Goal: Information Seeking & Learning: Learn about a topic

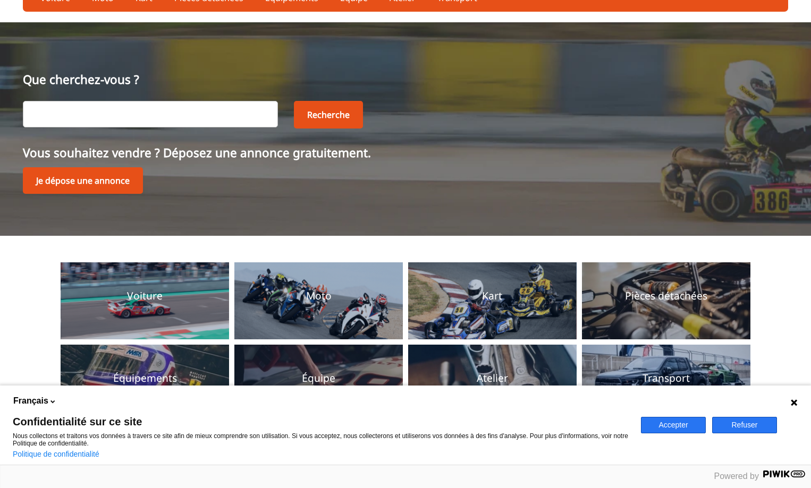
scroll to position [106, 0]
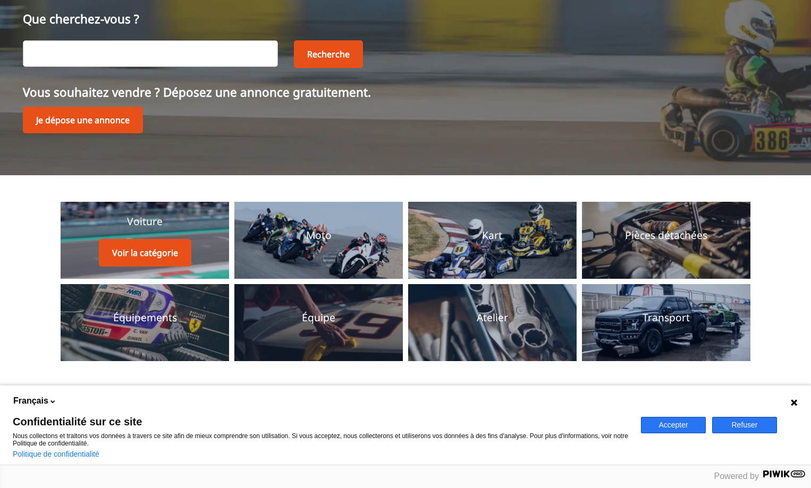
click at [198, 242] on link "Voiture Voir la catégorie" at bounding box center [145, 240] width 168 height 77
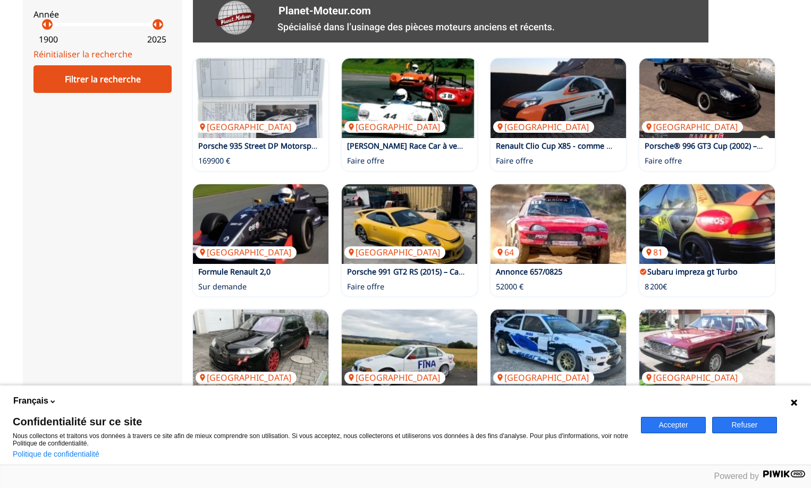
scroll to position [638, 0]
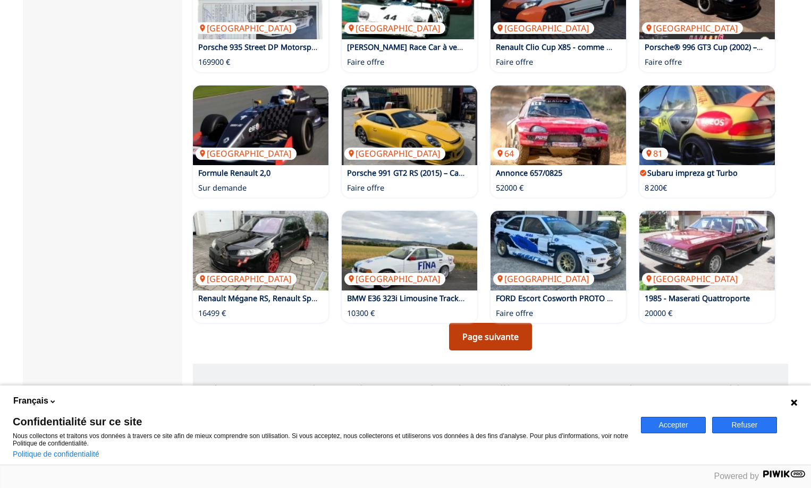
click at [492, 335] on link "Page suivante" at bounding box center [490, 337] width 83 height 28
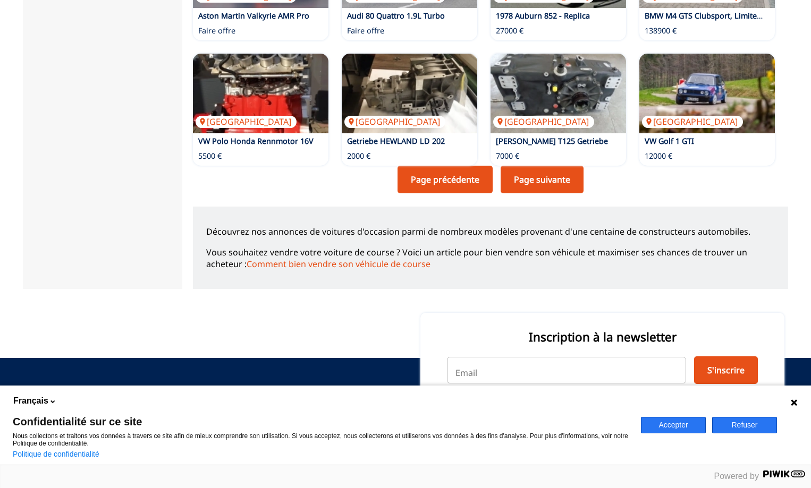
scroll to position [797, 0]
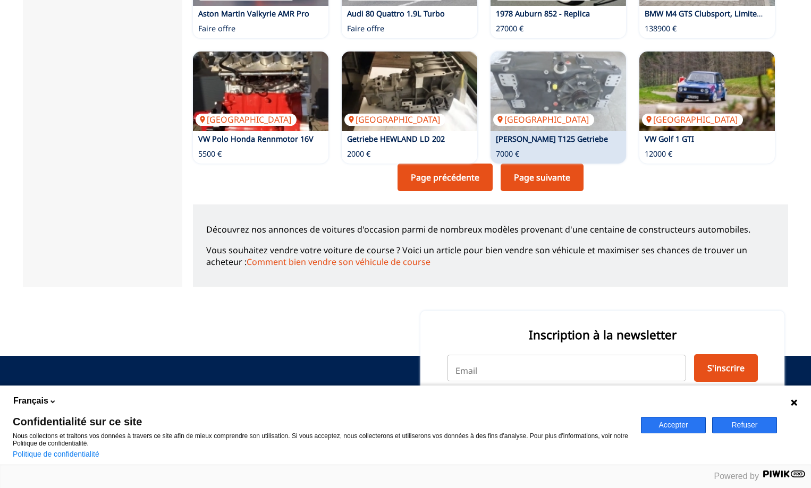
click at [560, 169] on link "Page suivante" at bounding box center [542, 178] width 83 height 28
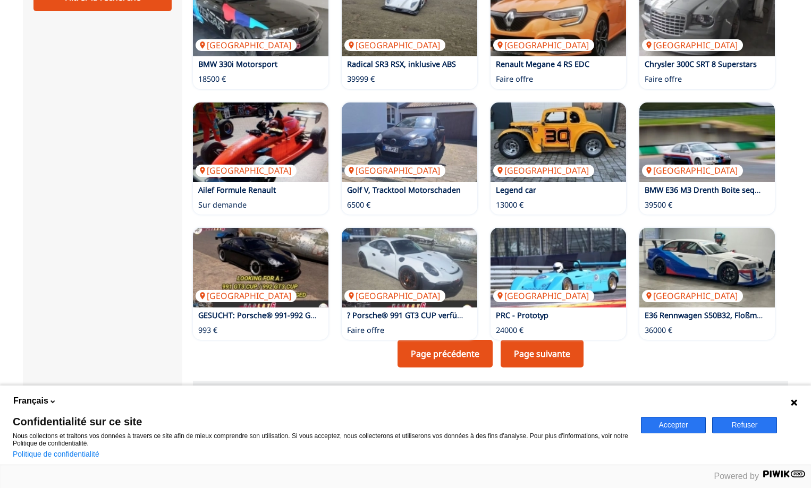
scroll to position [691, 0]
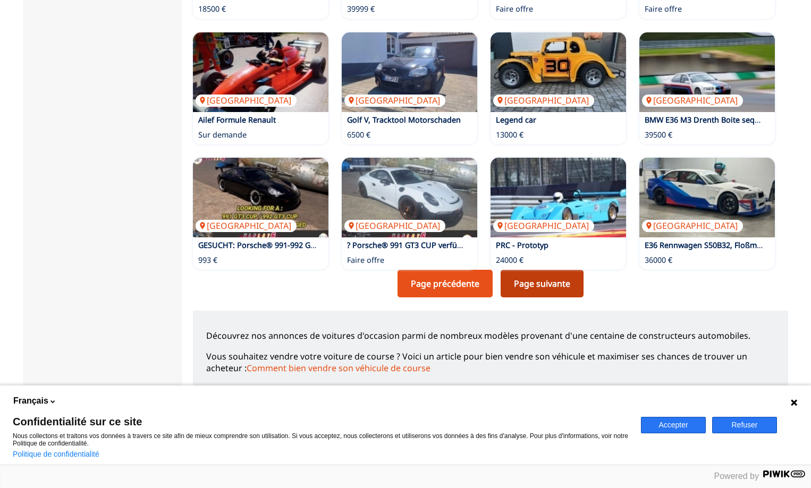
click at [526, 281] on link "Page suivante" at bounding box center [542, 284] width 83 height 28
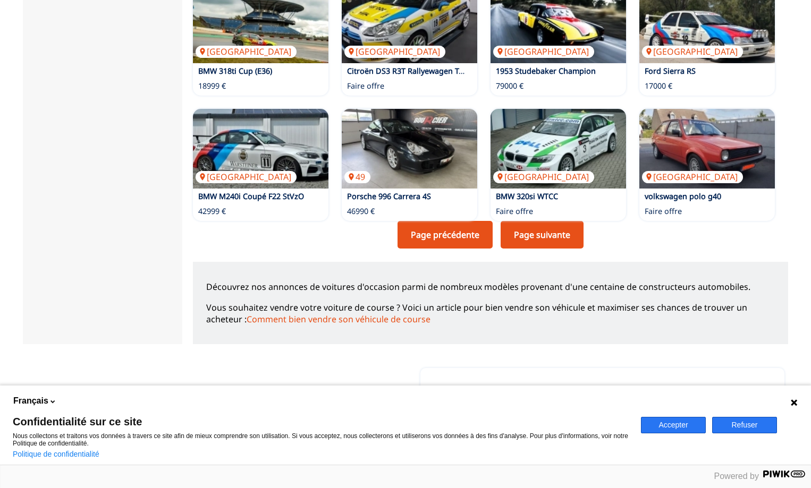
scroll to position [744, 0]
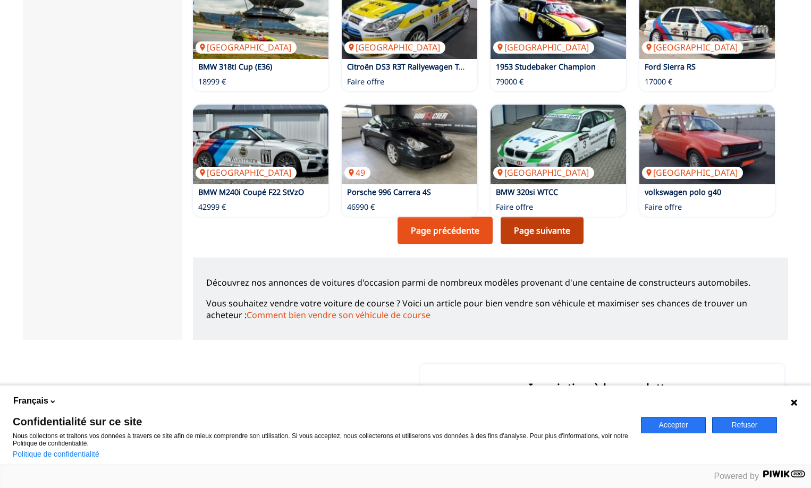
click at [516, 226] on link "Page suivante" at bounding box center [542, 231] width 83 height 28
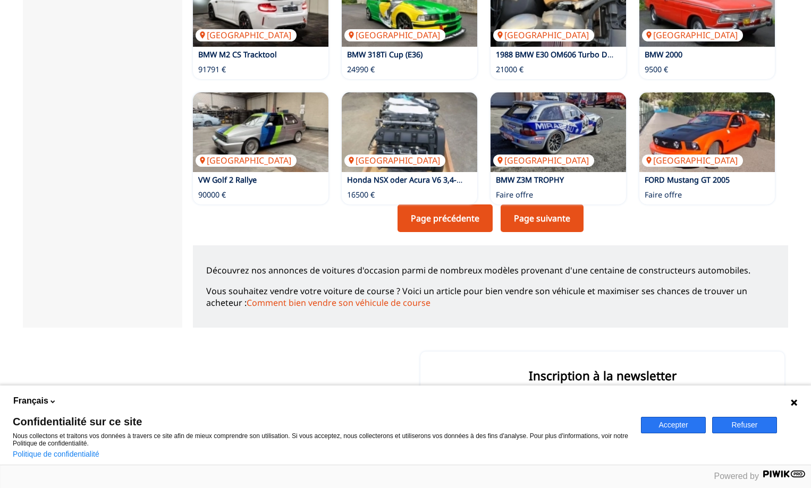
scroll to position [831, 0]
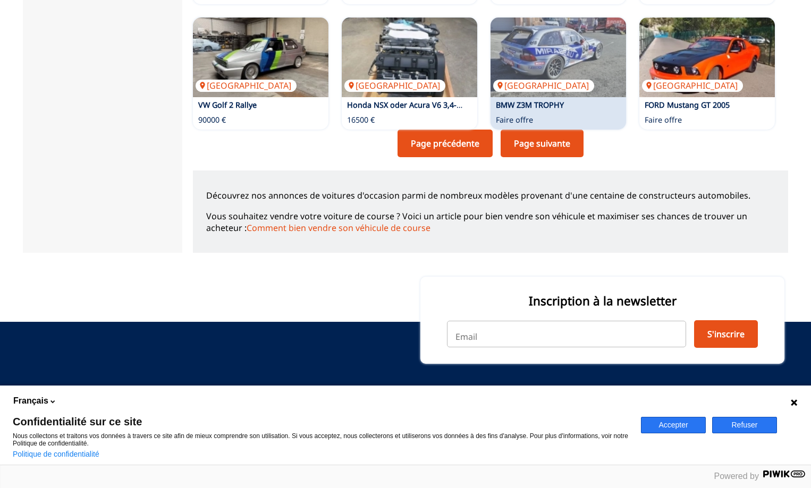
click at [537, 146] on link "Page suivante" at bounding box center [542, 144] width 83 height 28
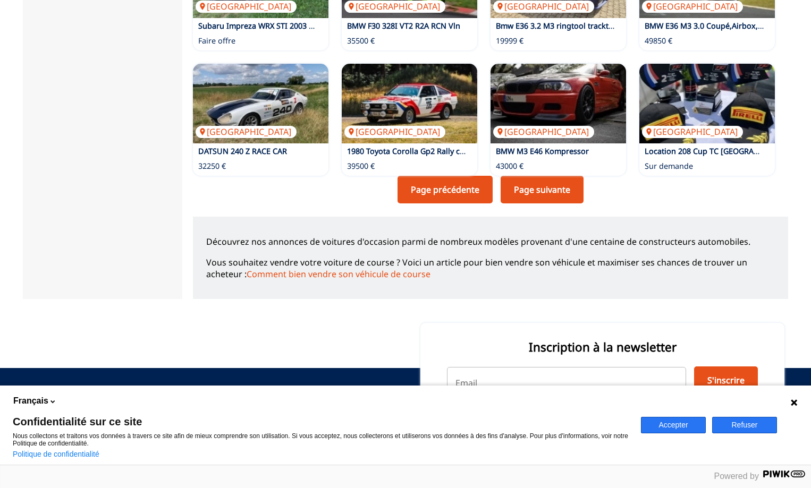
scroll to position [797, 0]
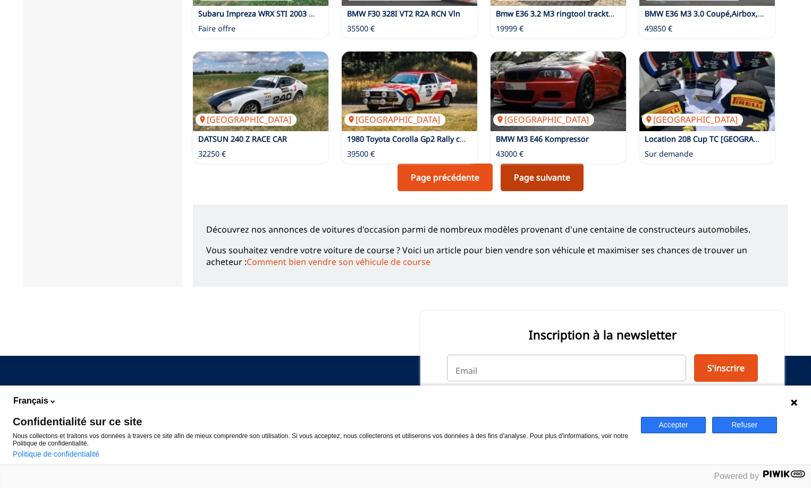
click at [545, 172] on link "Page suivante" at bounding box center [542, 178] width 83 height 28
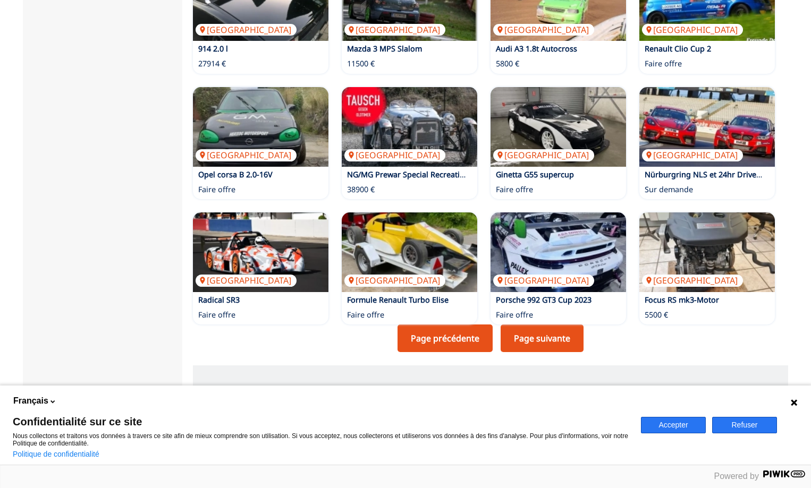
scroll to position [744, 0]
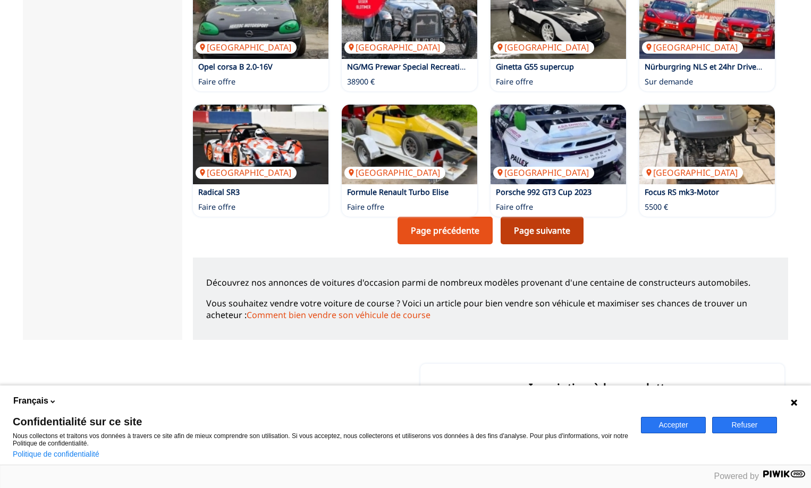
click at [509, 227] on link "Page suivante" at bounding box center [542, 231] width 83 height 28
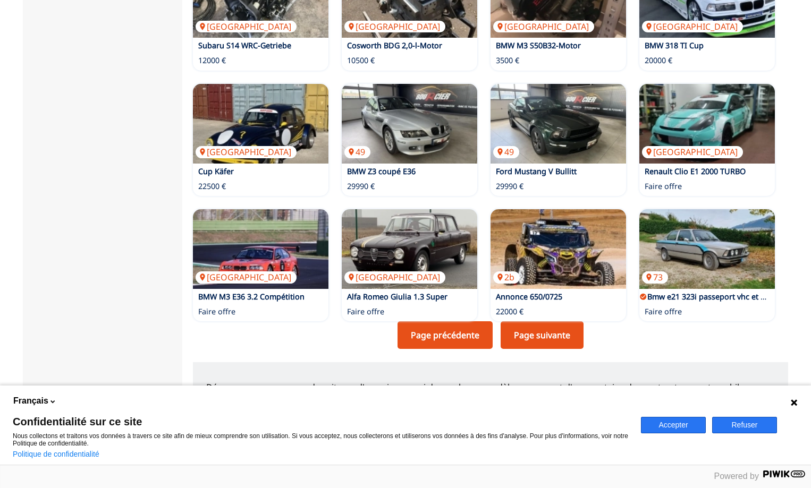
scroll to position [744, 0]
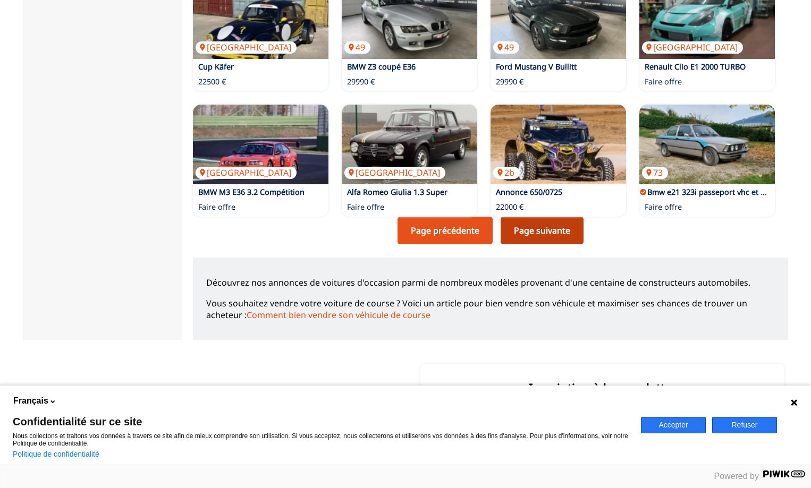
click at [505, 224] on link "Page suivante" at bounding box center [542, 231] width 83 height 28
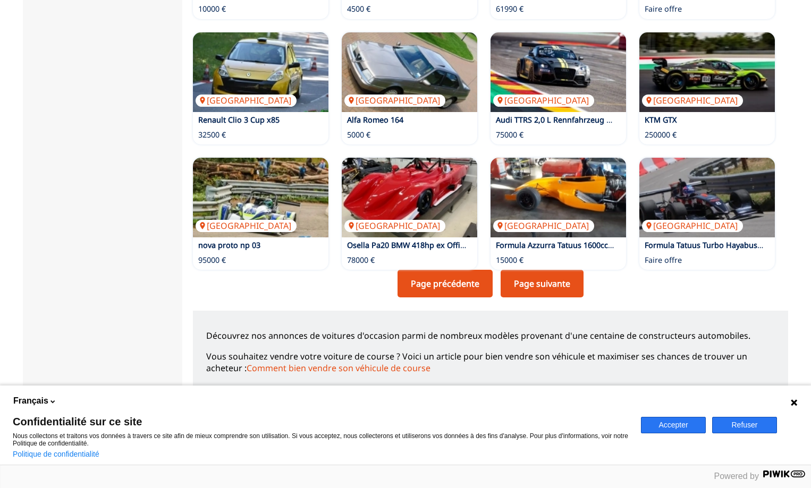
scroll to position [797, 0]
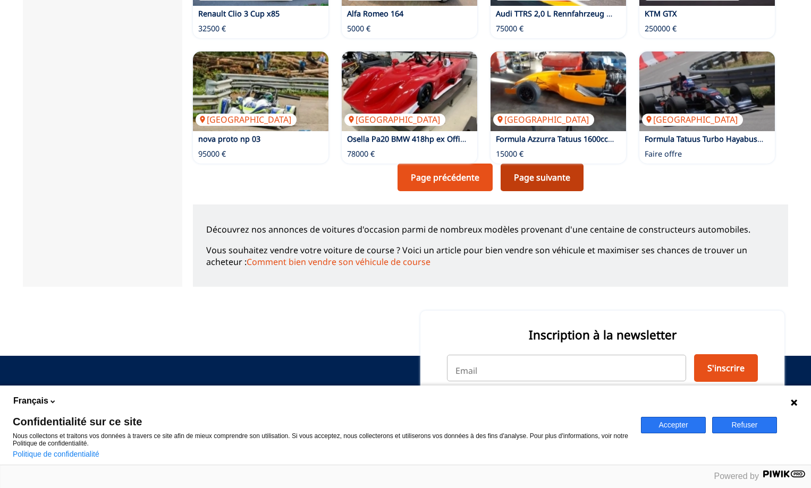
click at [505, 171] on link "Page suivante" at bounding box center [542, 178] width 83 height 28
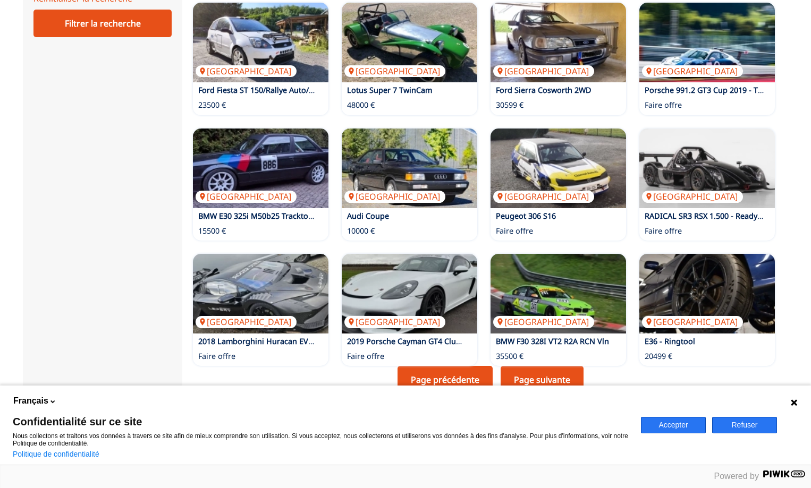
scroll to position [691, 0]
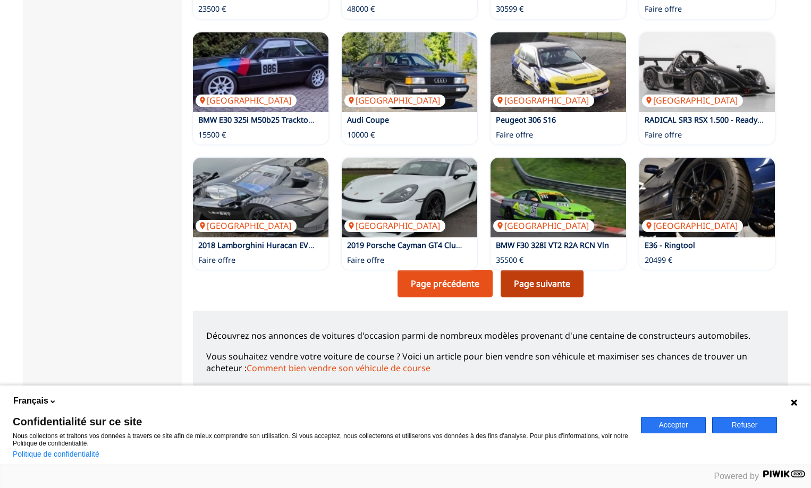
click at [504, 276] on link "Page suivante" at bounding box center [542, 284] width 83 height 28
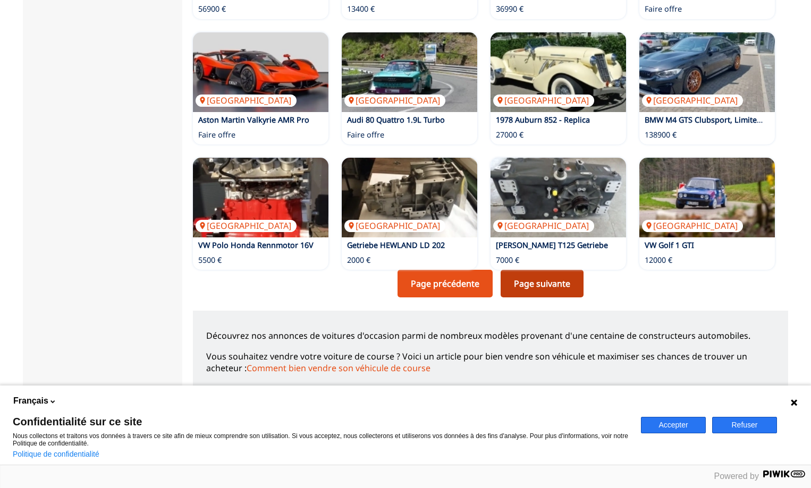
click at [504, 277] on link "Page suivante" at bounding box center [542, 284] width 83 height 28
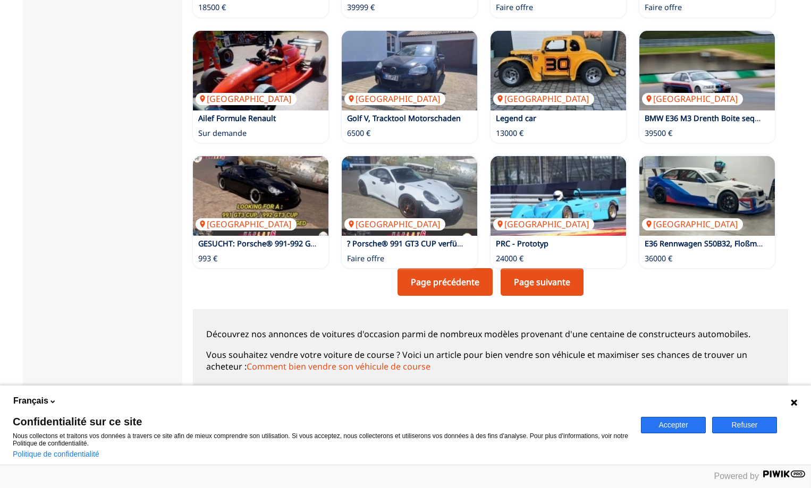
scroll to position [744, 0]
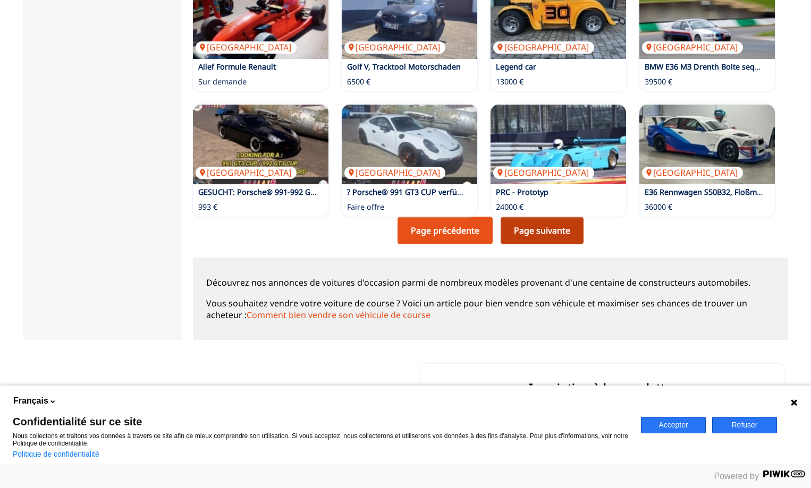
click at [505, 225] on link "Page suivante" at bounding box center [542, 231] width 83 height 28
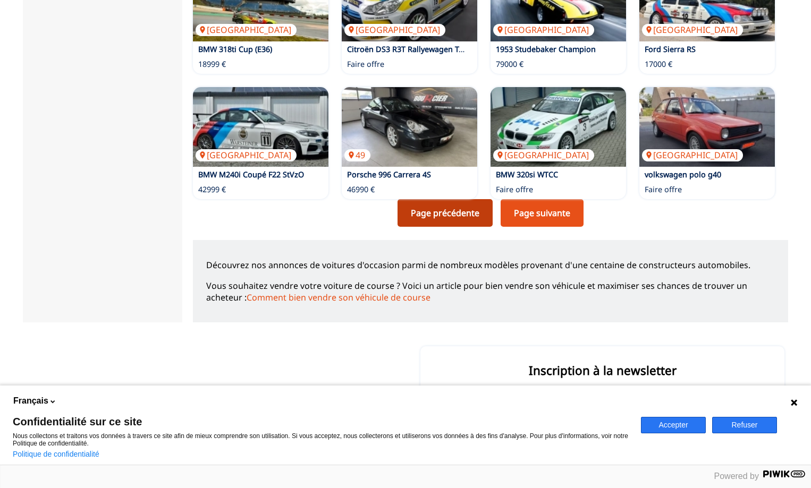
scroll to position [831, 0]
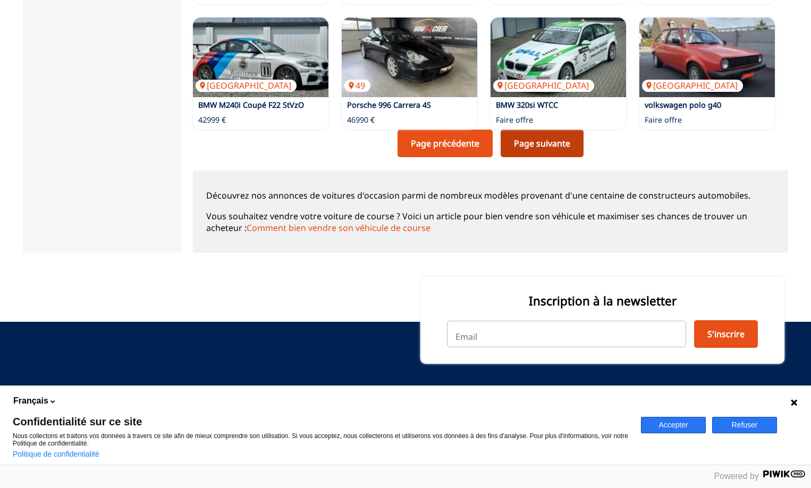
click at [505, 135] on link "Page suivante" at bounding box center [542, 144] width 83 height 28
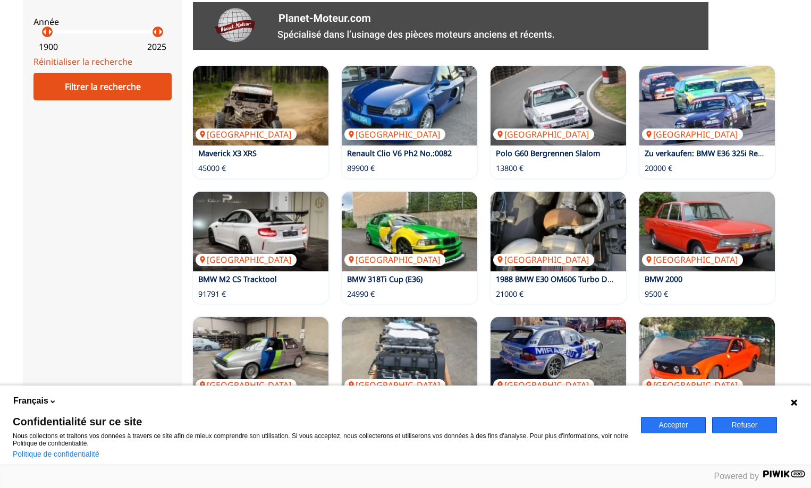
scroll to position [638, 0]
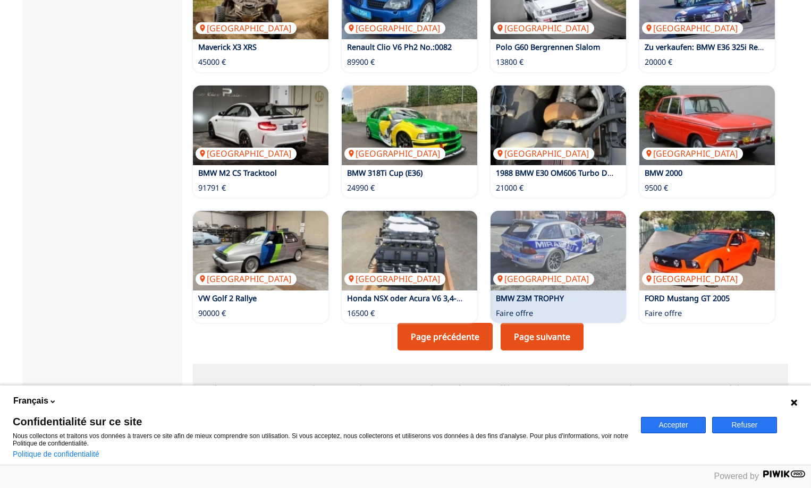
click at [538, 333] on link "Page suivante" at bounding box center [542, 337] width 83 height 28
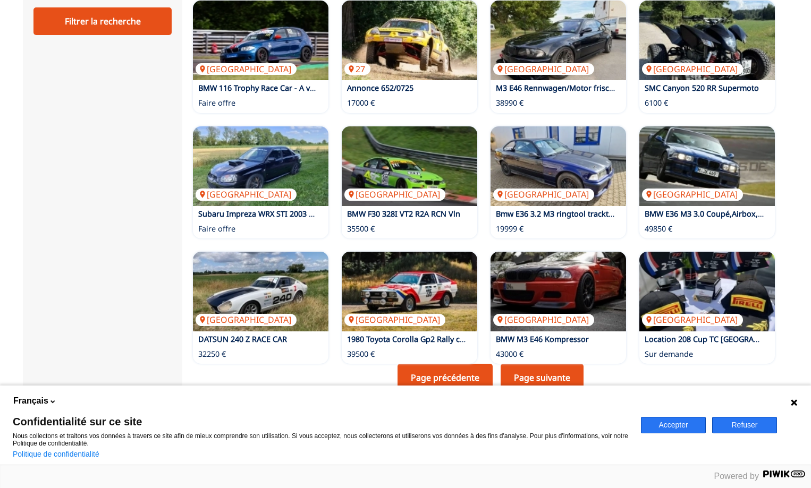
scroll to position [638, 0]
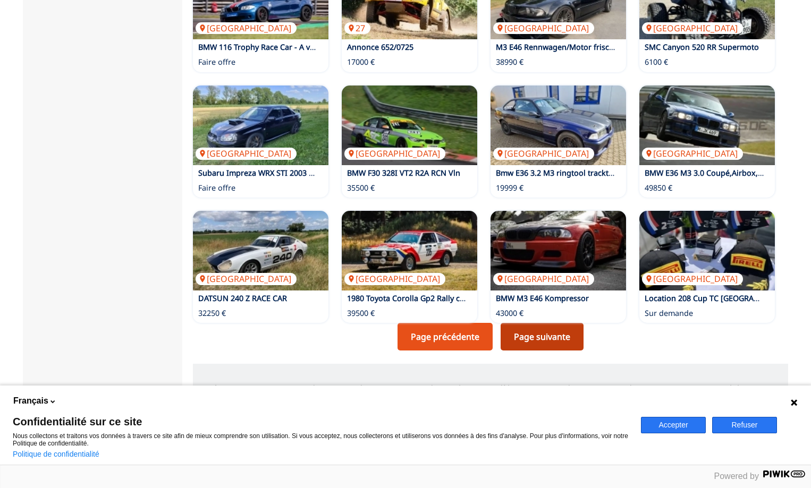
click at [527, 332] on link "Page suivante" at bounding box center [542, 337] width 83 height 28
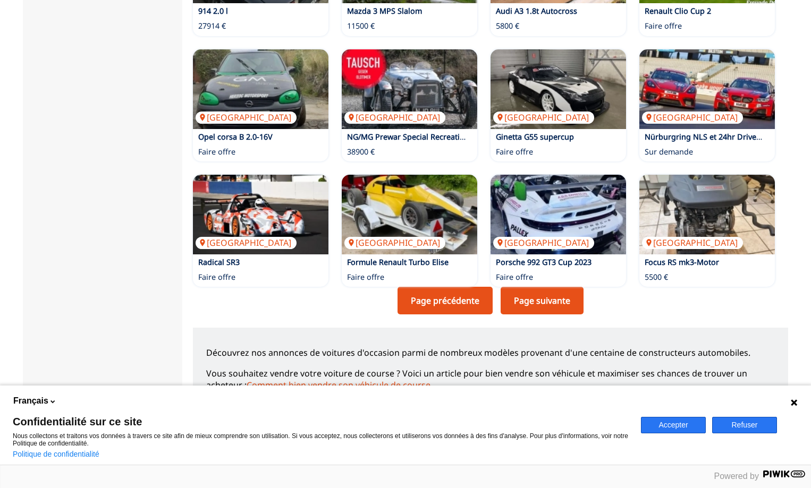
scroll to position [691, 0]
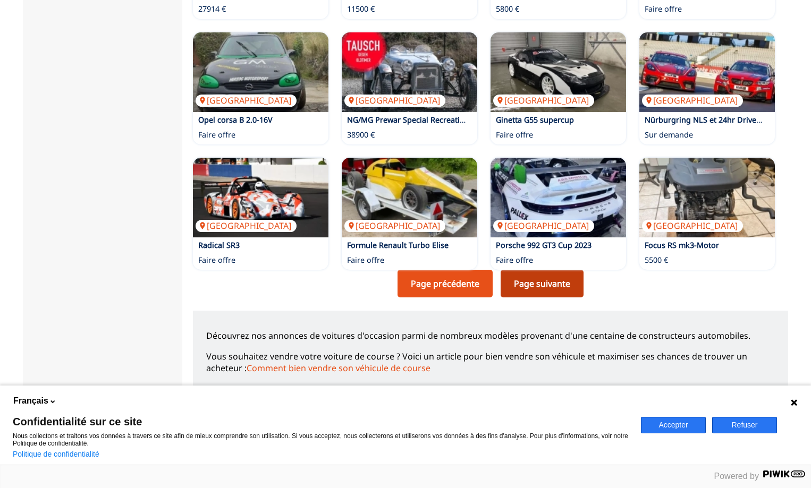
click at [505, 273] on link "Page suivante" at bounding box center [542, 284] width 83 height 28
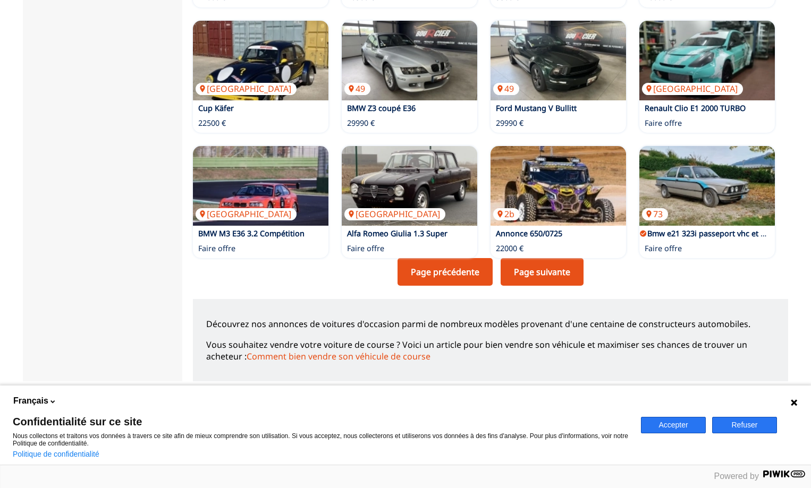
scroll to position [797, 0]
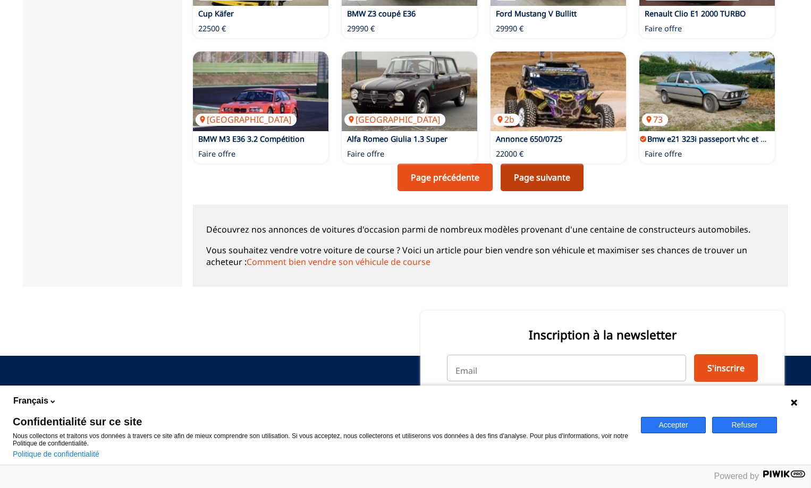
click at [527, 180] on link "Page suivante" at bounding box center [542, 178] width 83 height 28
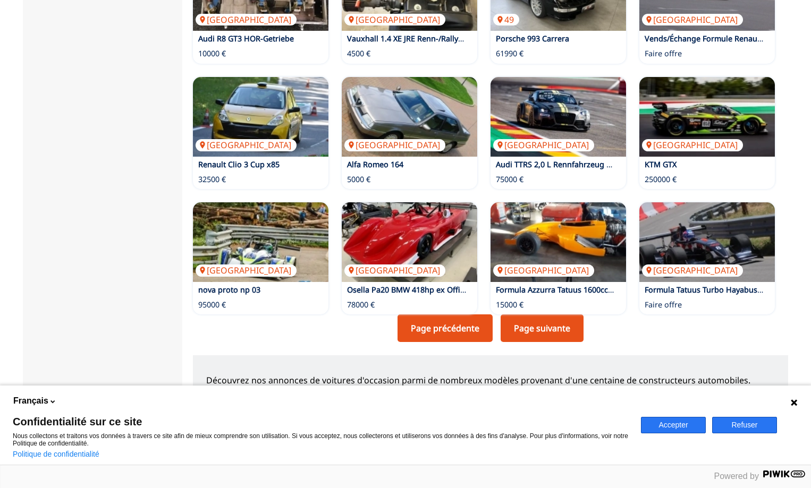
scroll to position [744, 0]
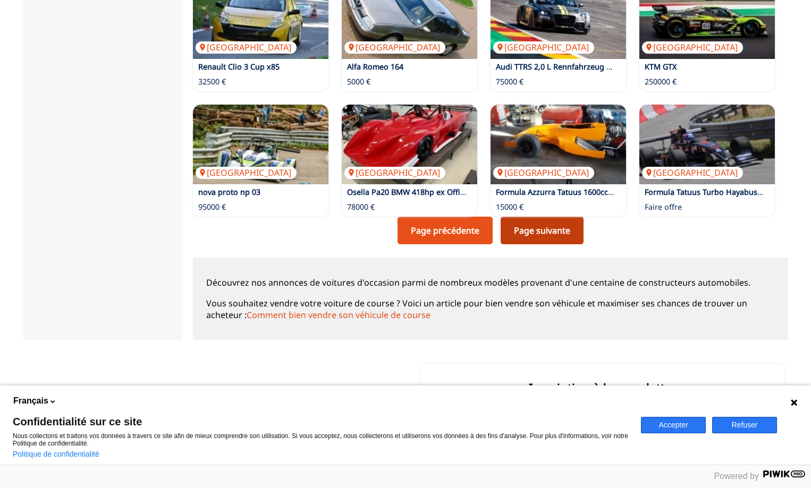
click at [538, 227] on link "Page suivante" at bounding box center [542, 231] width 83 height 28
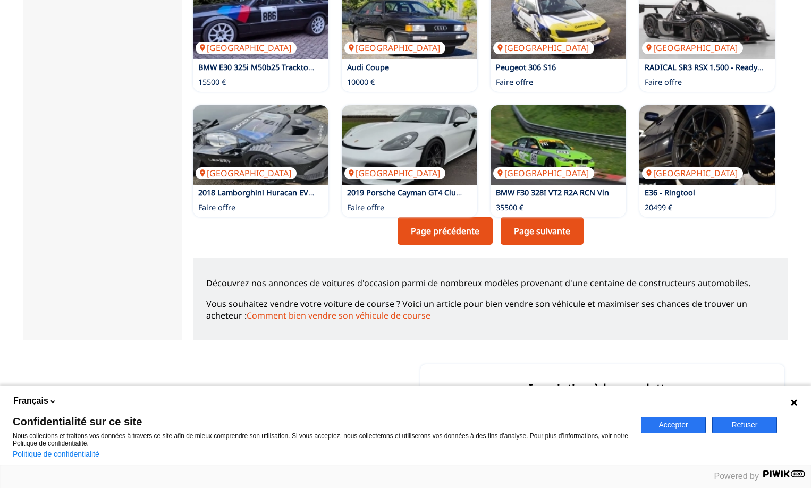
scroll to position [744, 0]
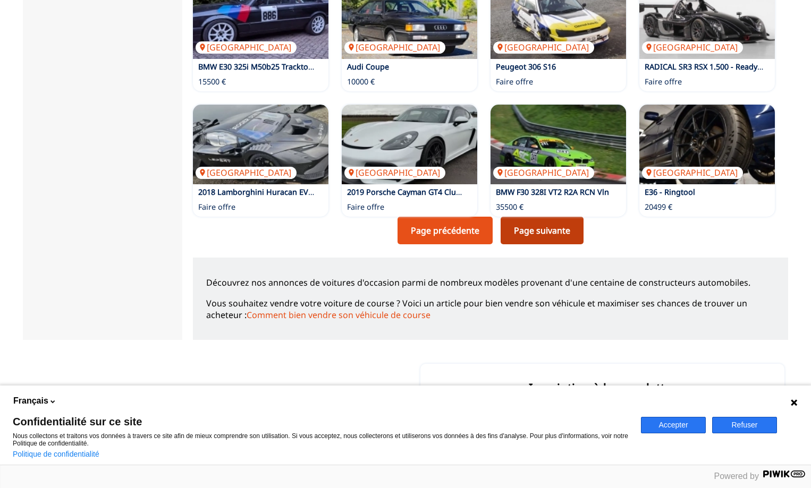
click at [504, 225] on link "Page suivante" at bounding box center [542, 231] width 83 height 28
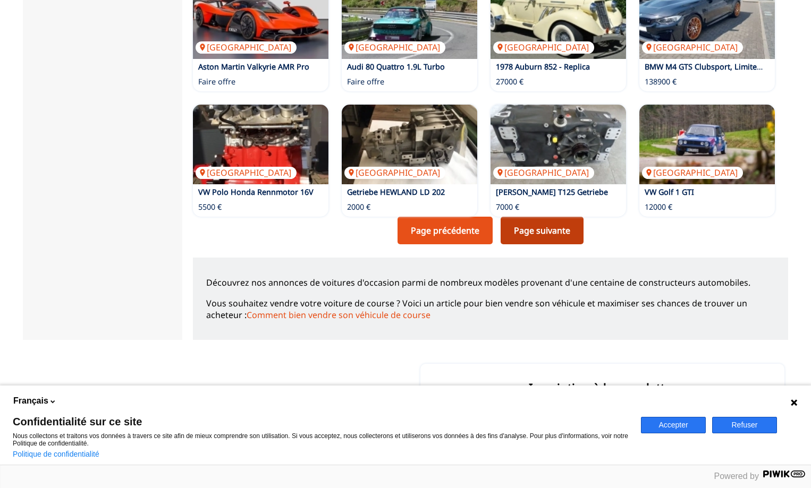
click at [504, 226] on link "Page suivante" at bounding box center [542, 231] width 83 height 28
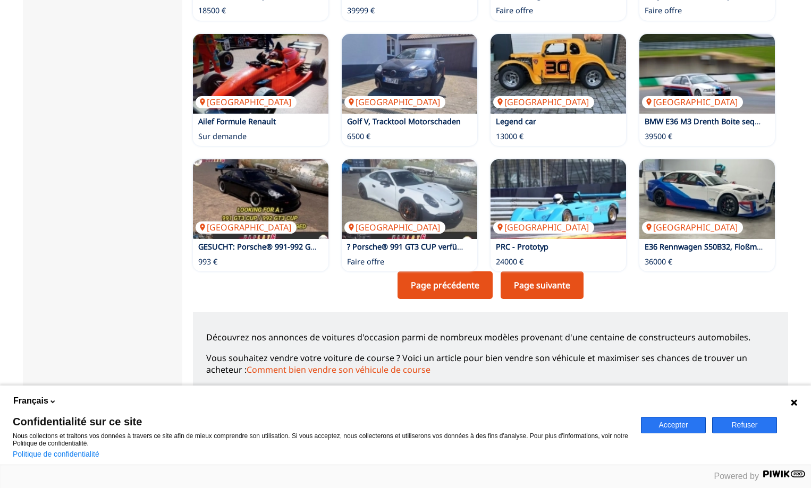
scroll to position [744, 0]
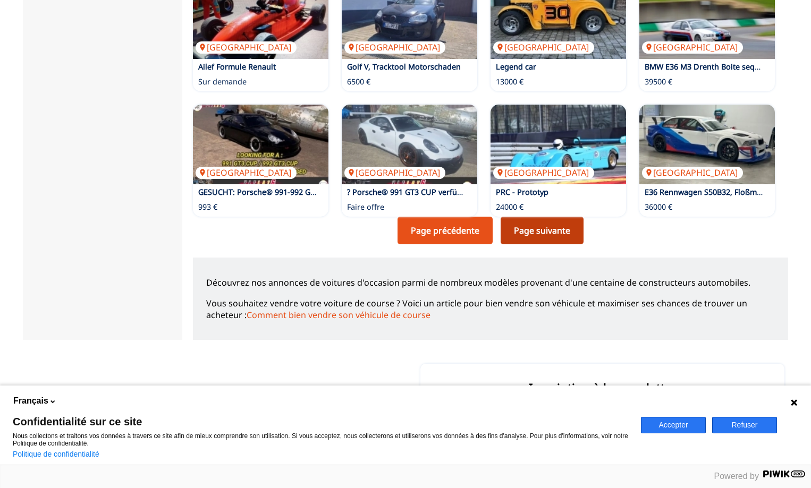
click at [506, 227] on link "Page suivante" at bounding box center [542, 231] width 83 height 28
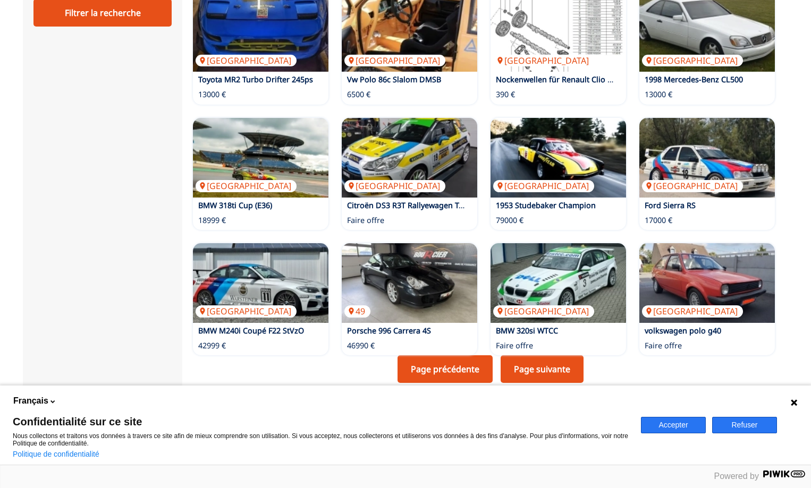
scroll to position [691, 0]
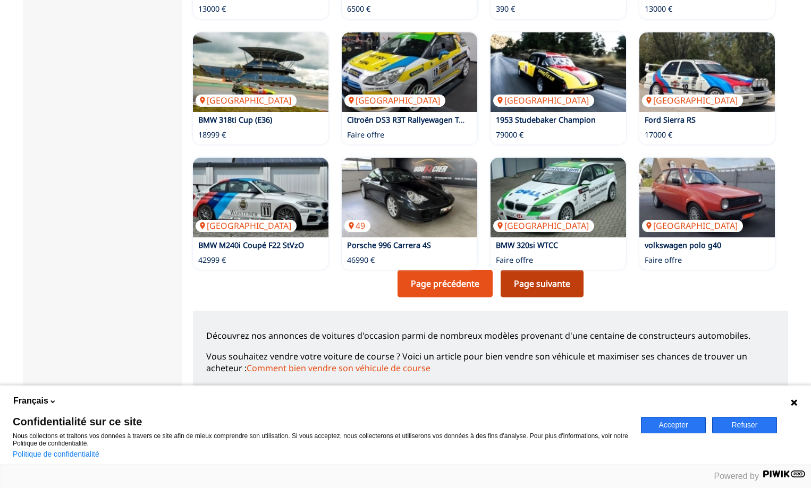
click at [505, 276] on link "Page suivante" at bounding box center [542, 284] width 83 height 28
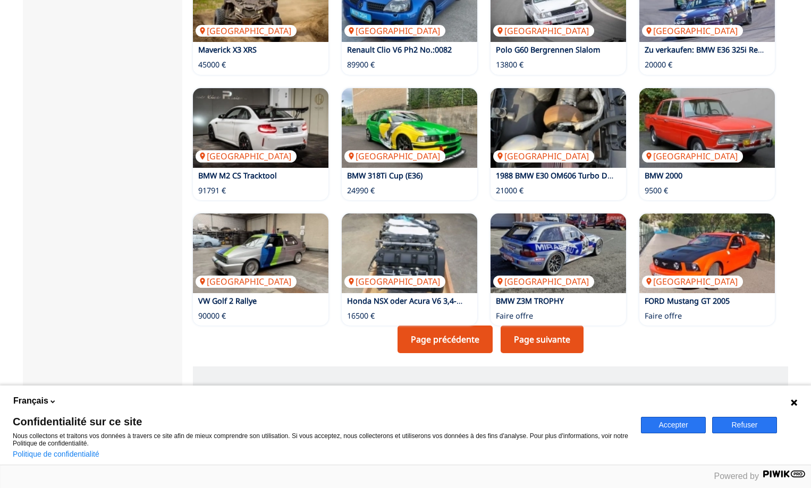
scroll to position [691, 0]
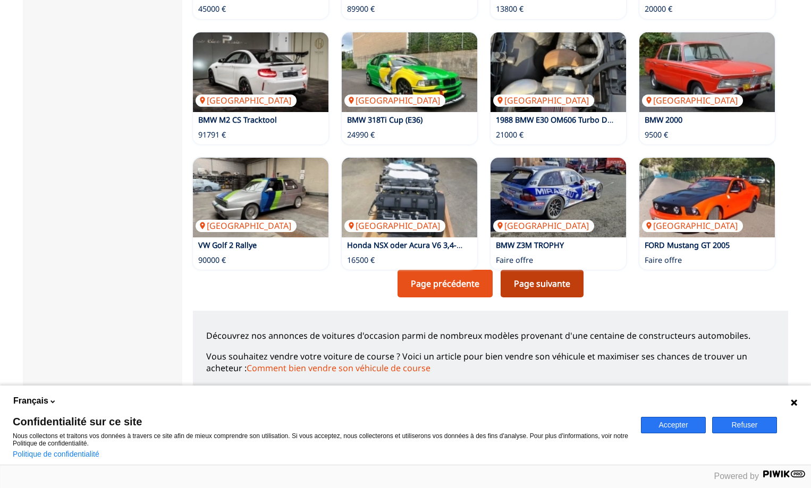
click at [505, 277] on link "Page suivante" at bounding box center [542, 284] width 83 height 28
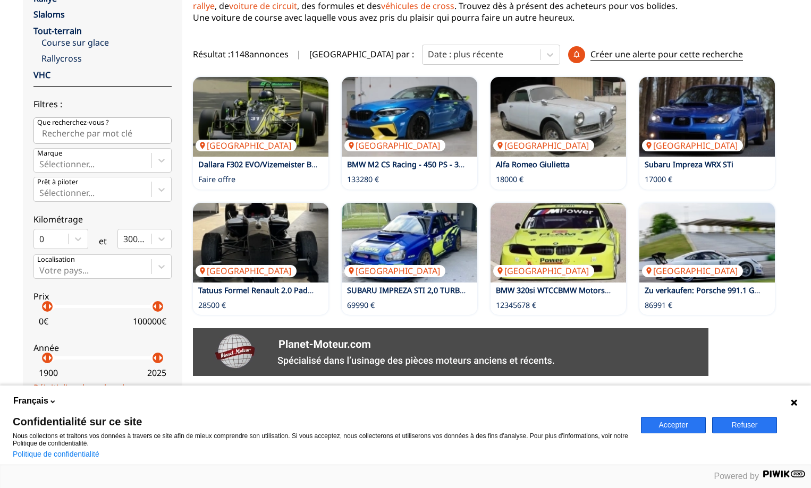
scroll to position [213, 0]
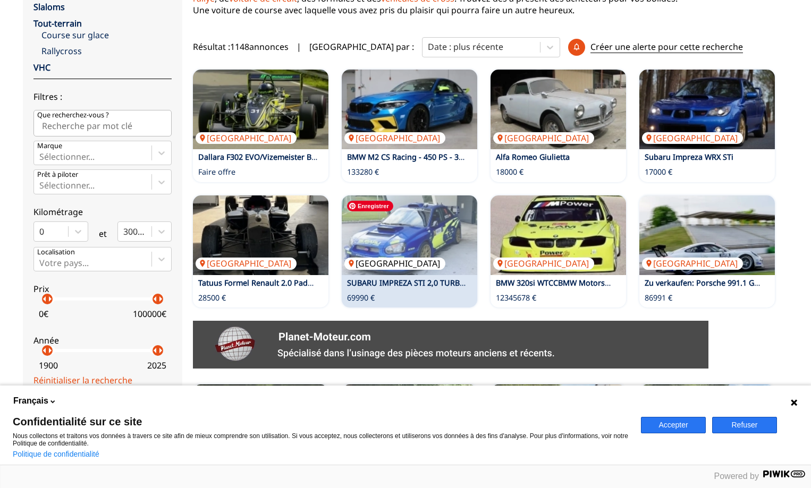
click at [425, 235] on img at bounding box center [409, 236] width 135 height 80
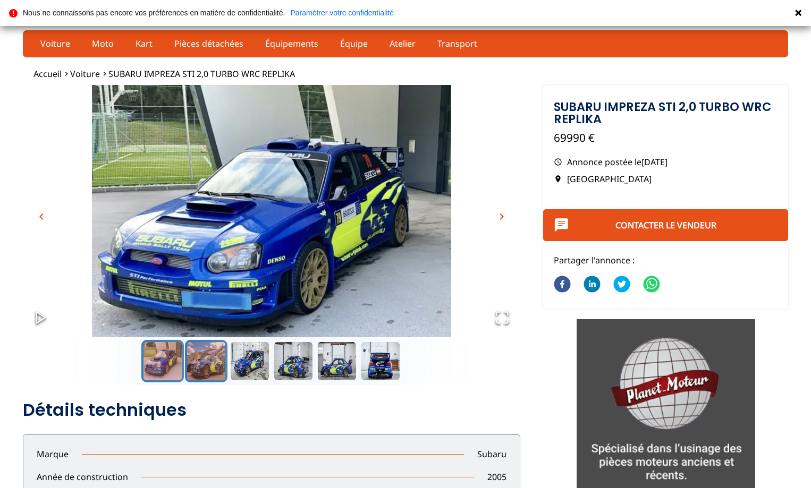
click at [203, 359] on button "Go to Slide 2" at bounding box center [206, 361] width 43 height 43
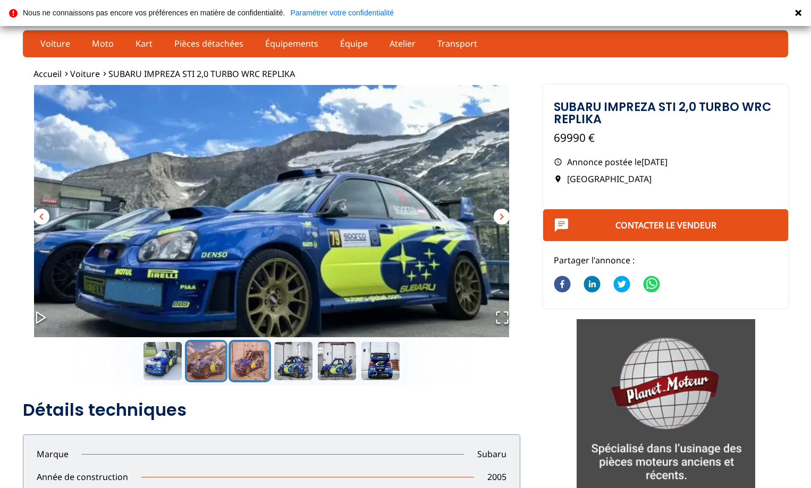
click at [241, 355] on button "Go to Slide 3" at bounding box center [249, 361] width 43 height 43
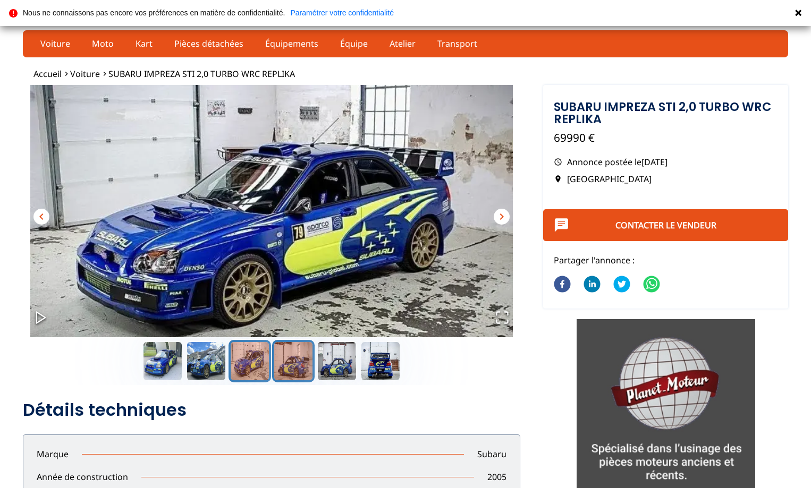
click at [289, 357] on button "Go to Slide 4" at bounding box center [293, 361] width 43 height 43
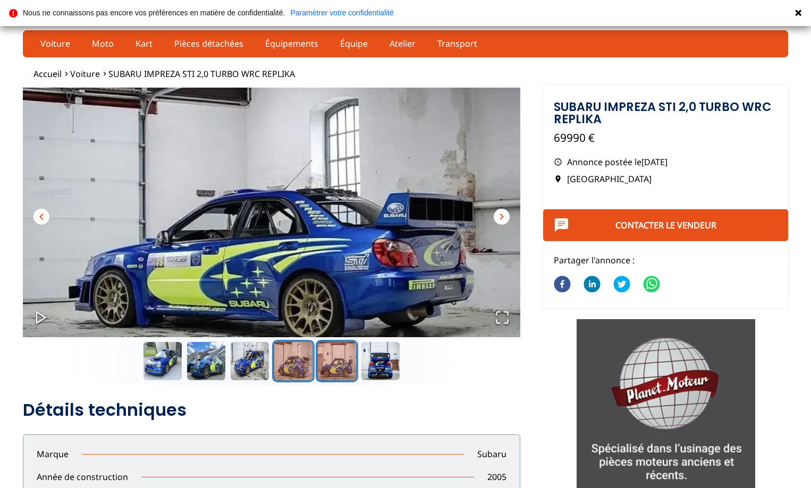
click at [338, 361] on button "Go to Slide 5" at bounding box center [337, 361] width 43 height 43
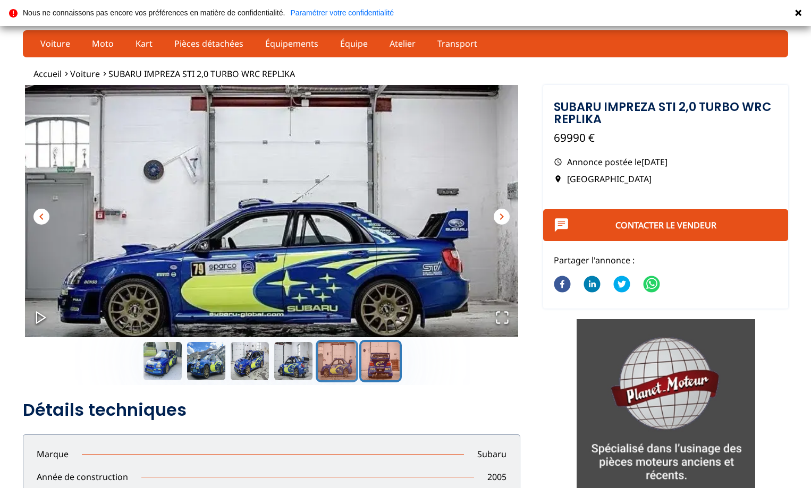
click at [369, 365] on button "Go to Slide 6" at bounding box center [380, 361] width 43 height 43
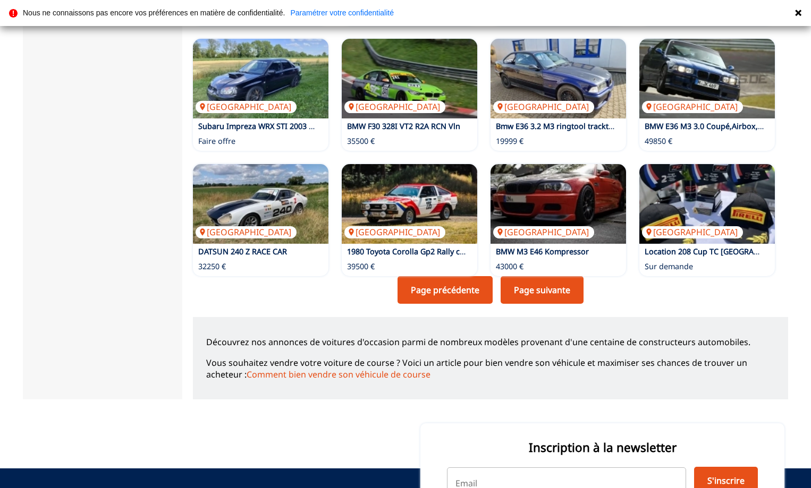
scroll to position [709, 0]
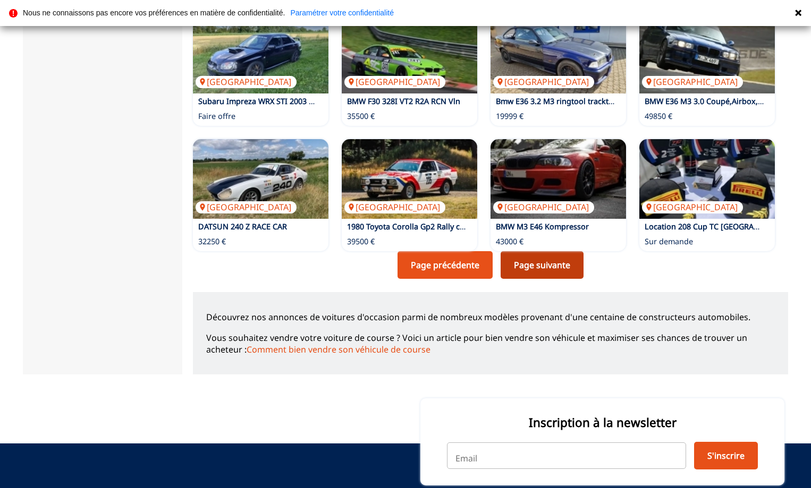
click at [506, 258] on link "Page suivante" at bounding box center [542, 265] width 83 height 28
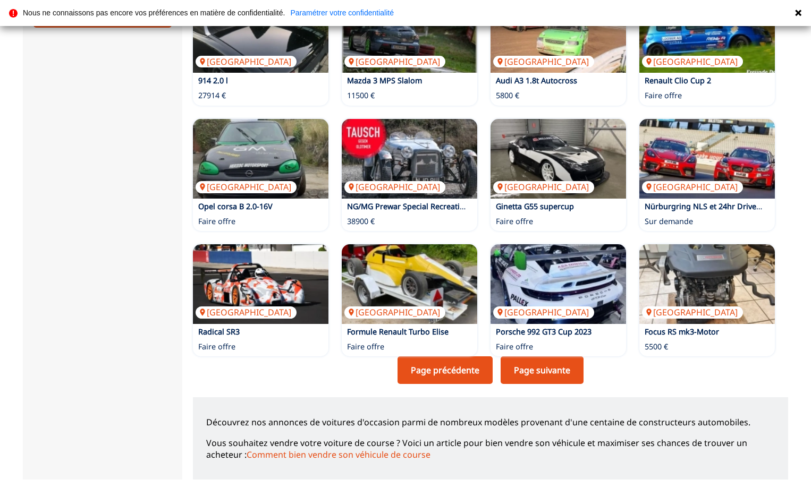
scroll to position [691, 0]
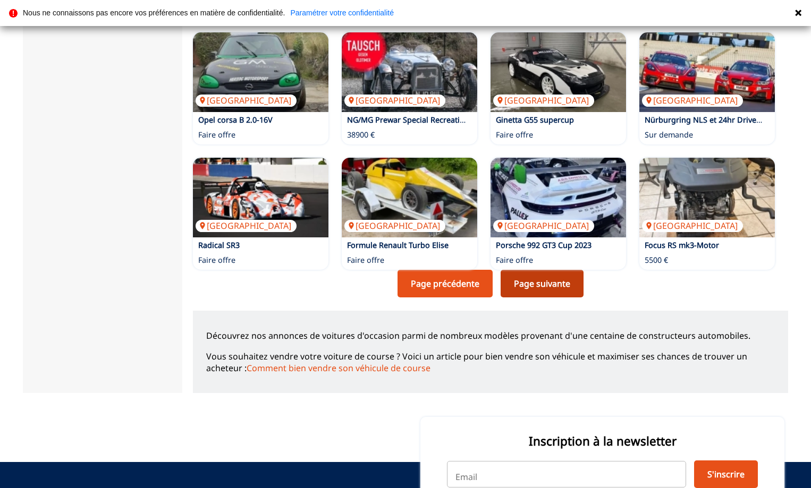
click at [504, 276] on link "Page suivante" at bounding box center [542, 284] width 83 height 28
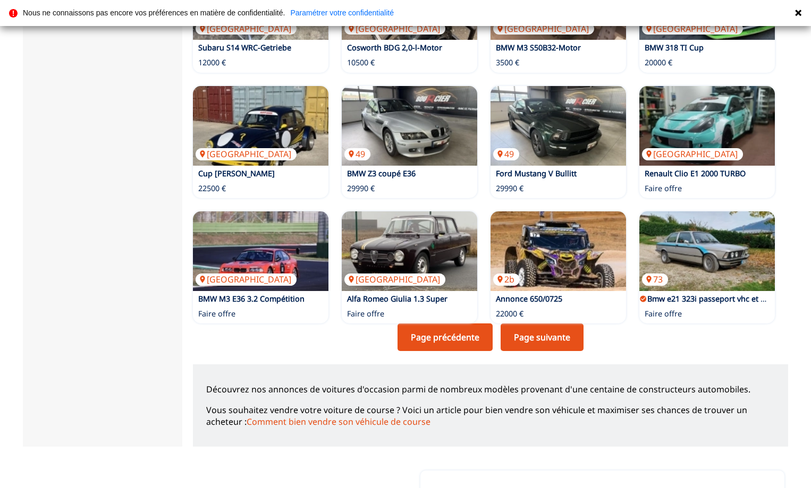
scroll to position [638, 0]
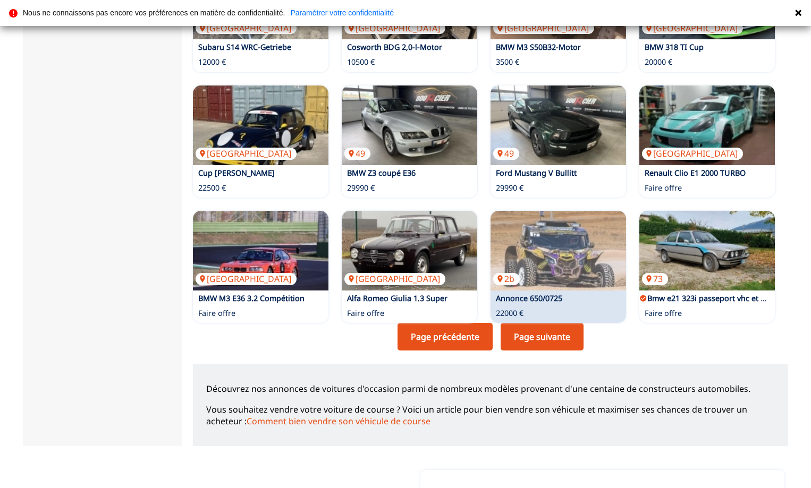
click at [506, 332] on link "Page suivante" at bounding box center [542, 337] width 83 height 28
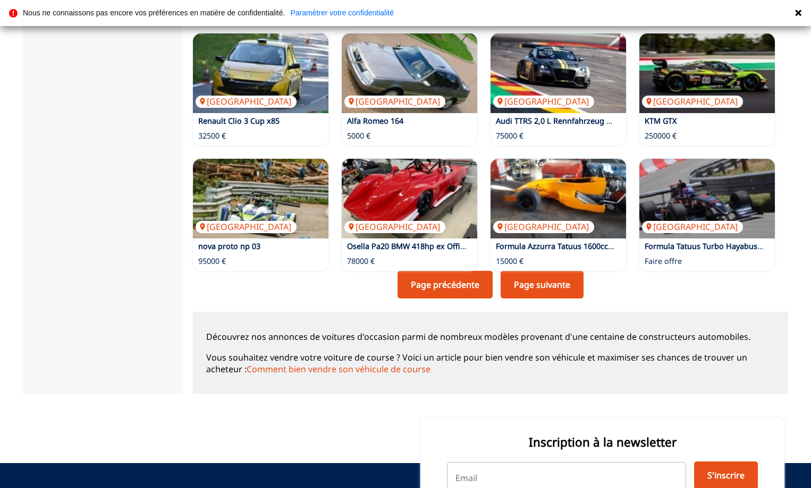
scroll to position [691, 0]
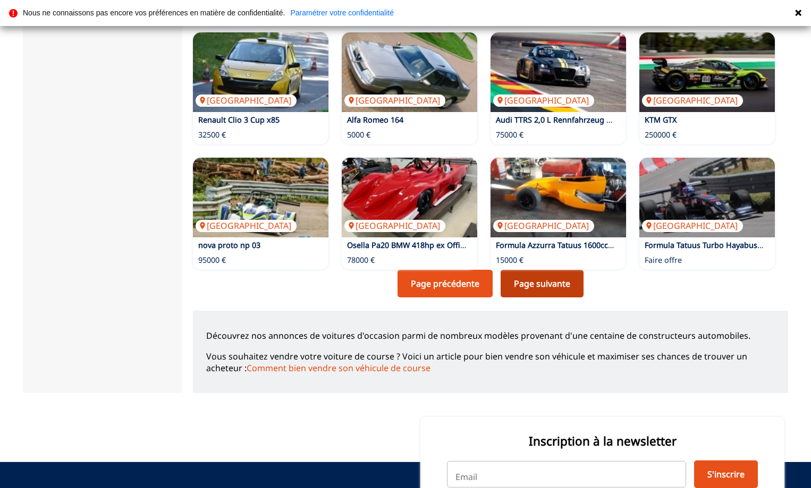
click at [505, 276] on link "Page suivante" at bounding box center [542, 284] width 83 height 28
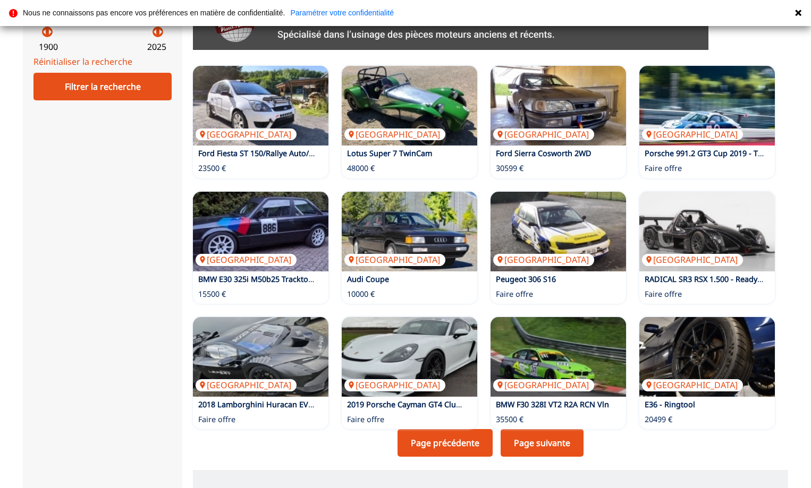
scroll to position [691, 0]
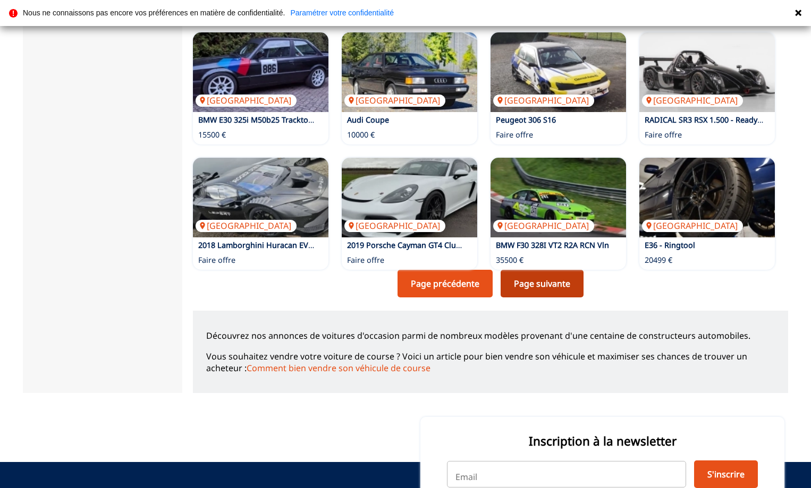
click at [506, 278] on link "Page suivante" at bounding box center [542, 284] width 83 height 28
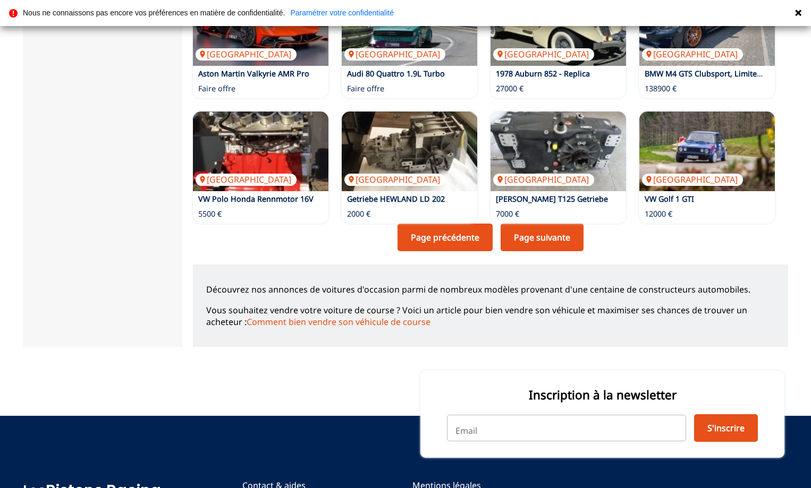
scroll to position [744, 0]
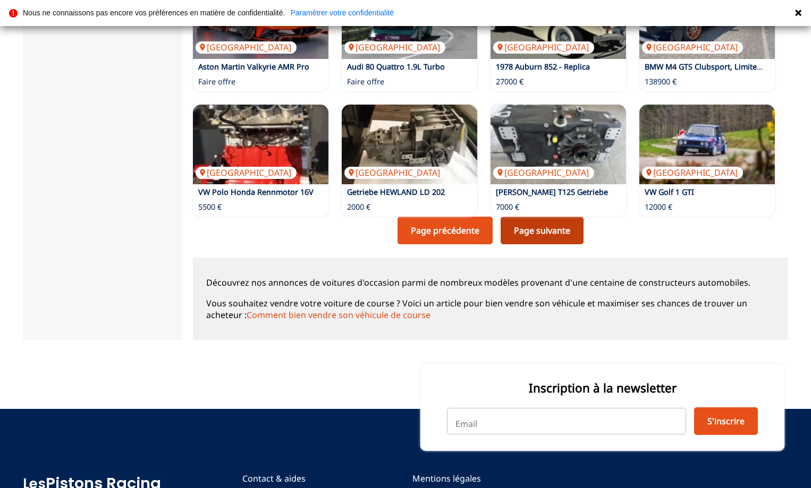
click at [506, 223] on link "Page suivante" at bounding box center [542, 231] width 83 height 28
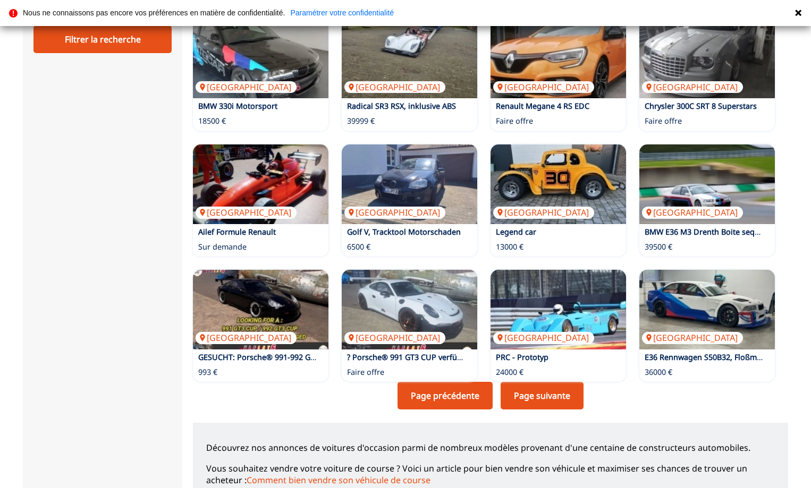
scroll to position [691, 0]
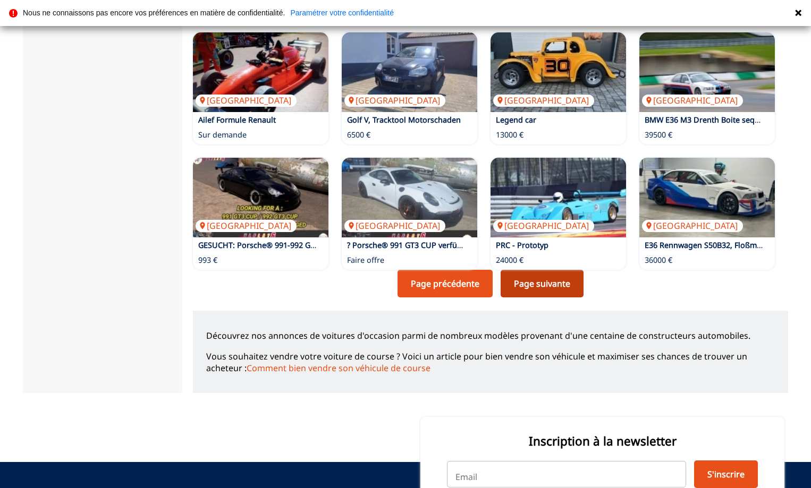
click at [506, 277] on link "Page suivante" at bounding box center [542, 284] width 83 height 28
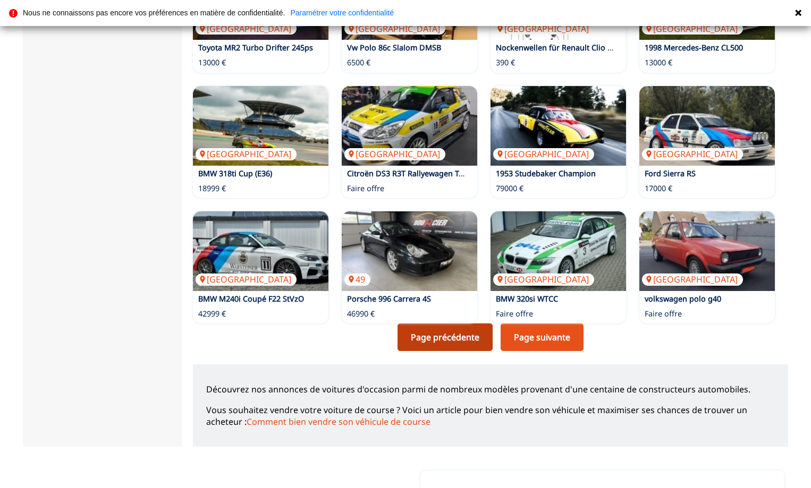
scroll to position [638, 0]
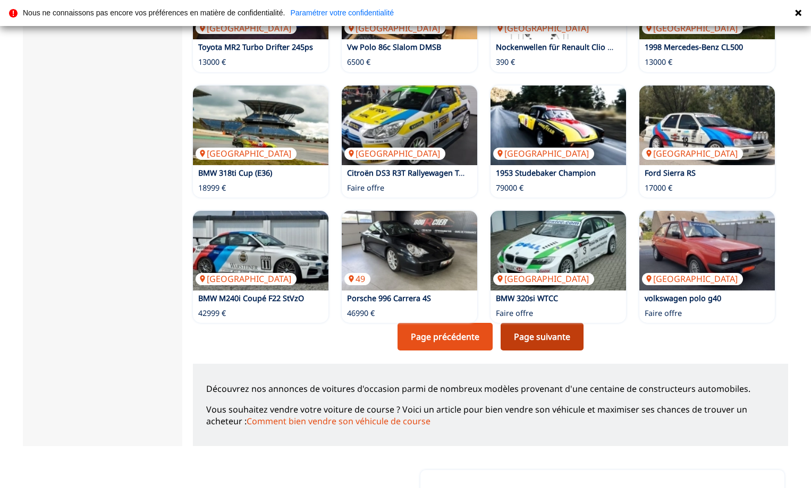
click at [504, 331] on link "Page suivante" at bounding box center [542, 337] width 83 height 28
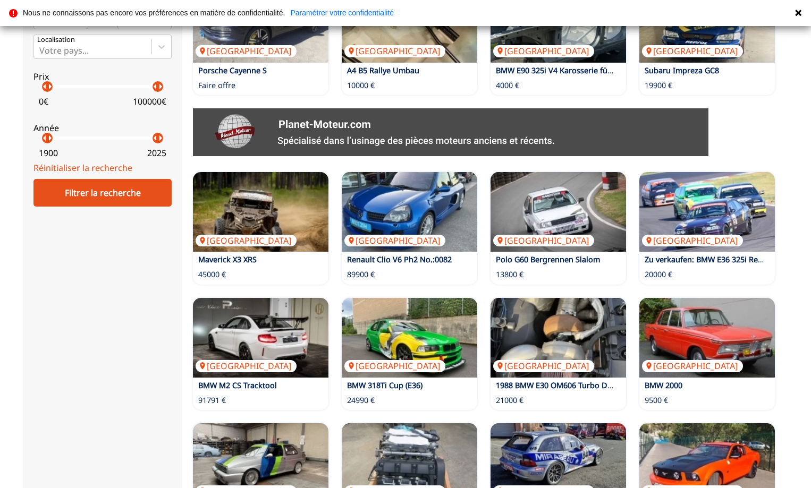
scroll to position [584, 0]
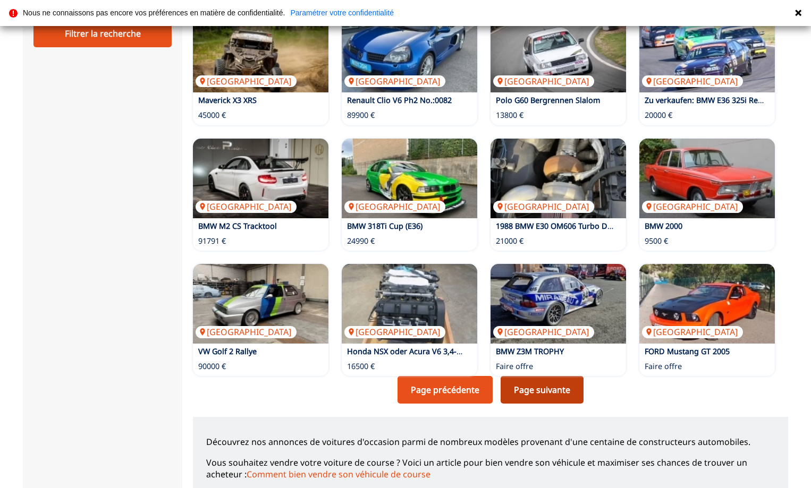
click at [504, 383] on link "Page suivante" at bounding box center [542, 390] width 83 height 28
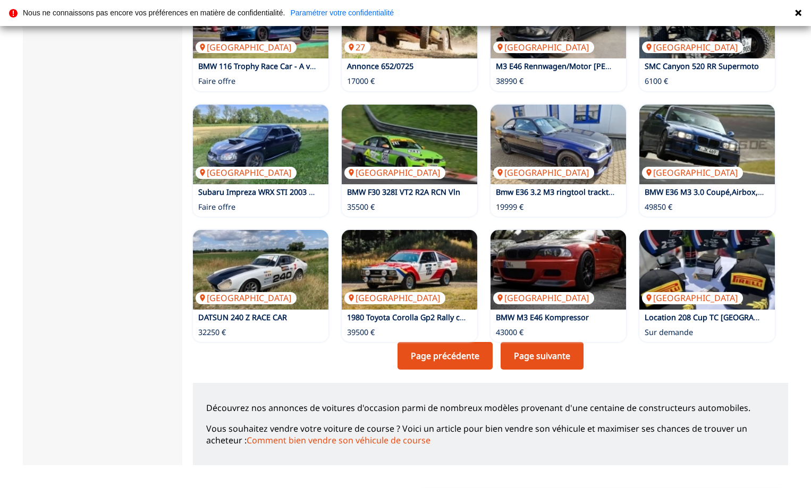
scroll to position [638, 0]
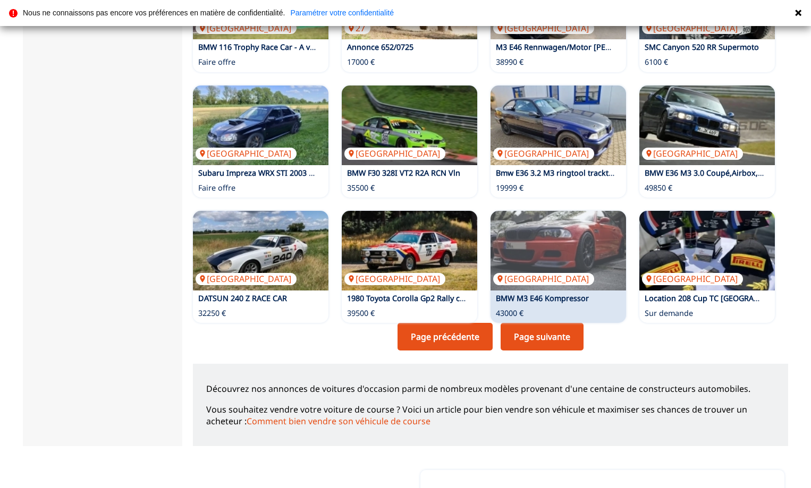
click at [502, 331] on link "Page suivante" at bounding box center [542, 337] width 83 height 28
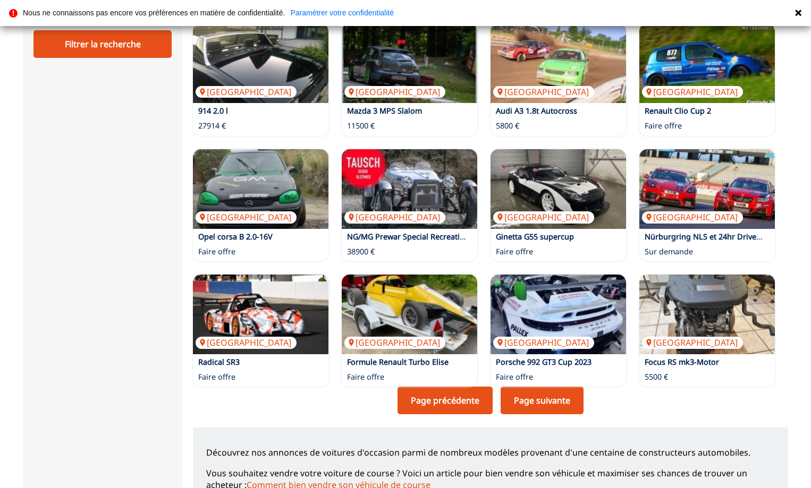
scroll to position [638, 0]
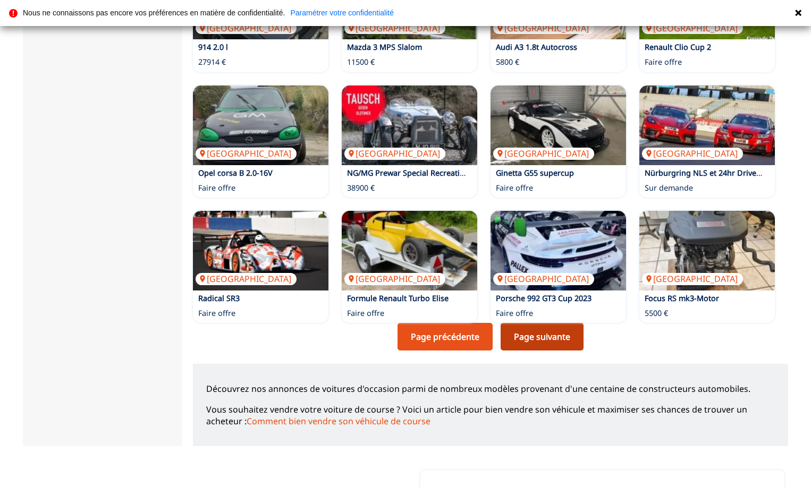
click at [504, 327] on link "Page suivante" at bounding box center [542, 337] width 83 height 28
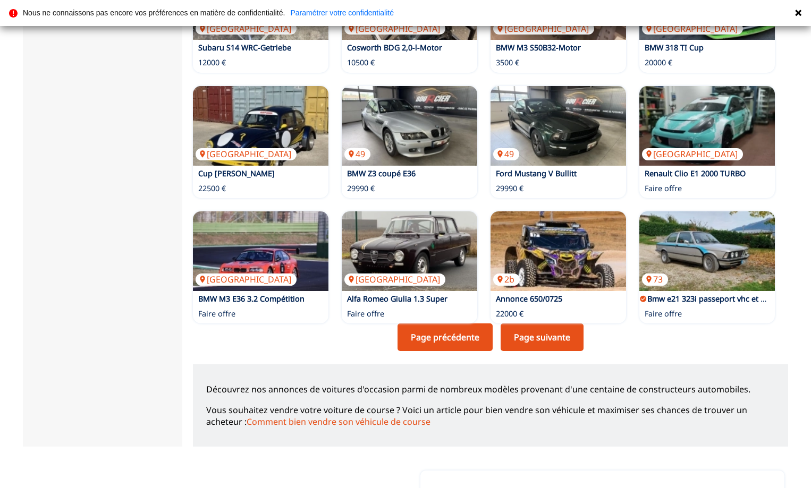
scroll to position [638, 0]
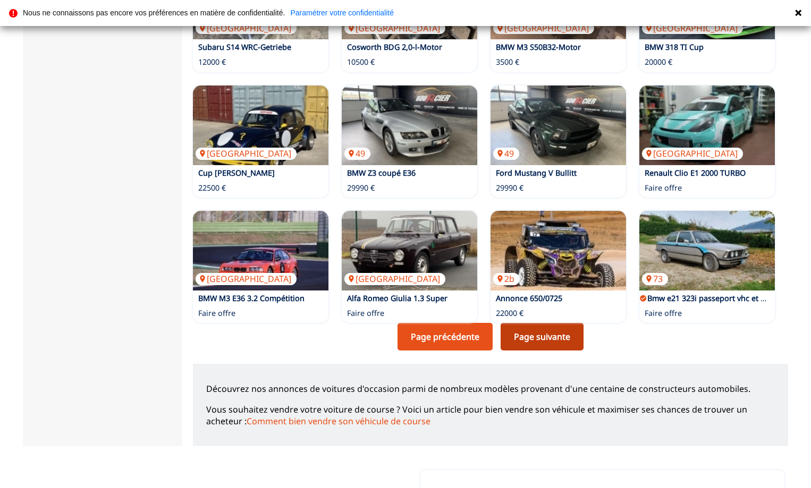
click at [504, 331] on link "Page suivante" at bounding box center [542, 337] width 83 height 28
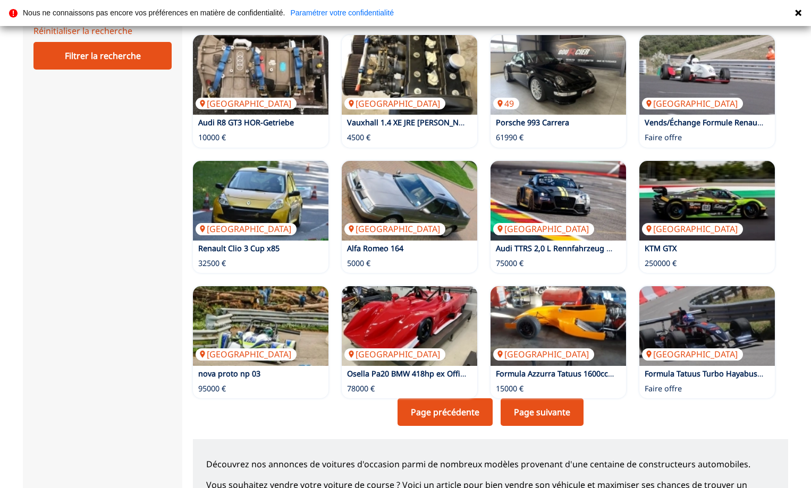
scroll to position [638, 0]
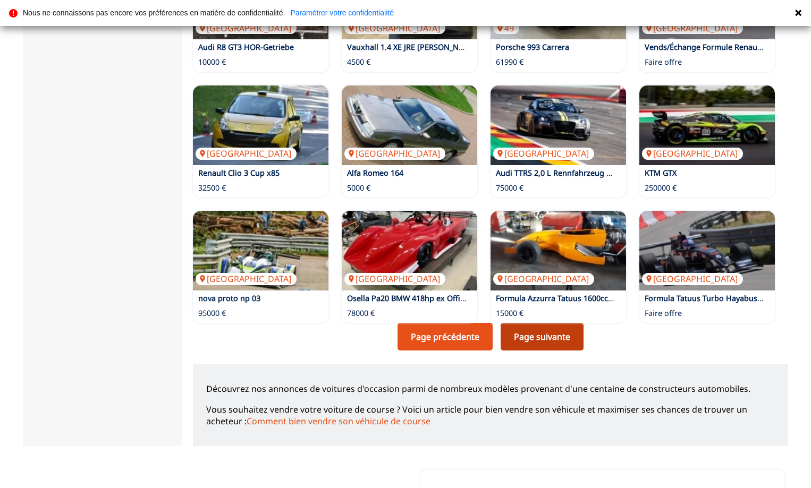
click at [505, 331] on link "Page suivante" at bounding box center [542, 337] width 83 height 28
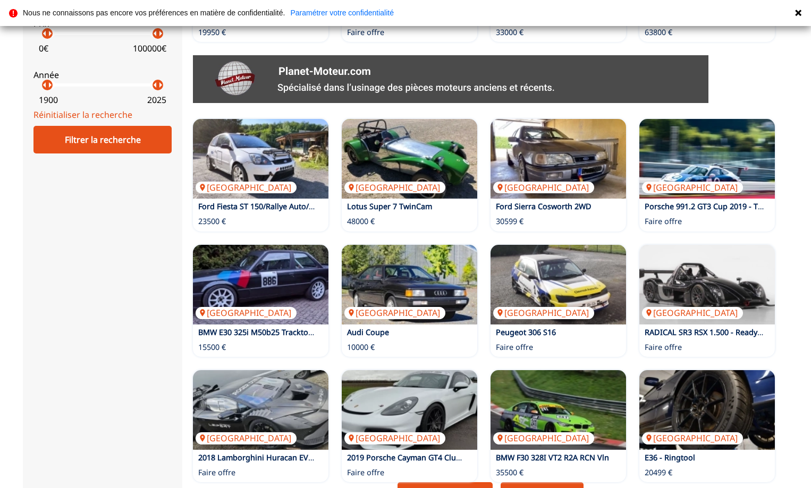
scroll to position [638, 0]
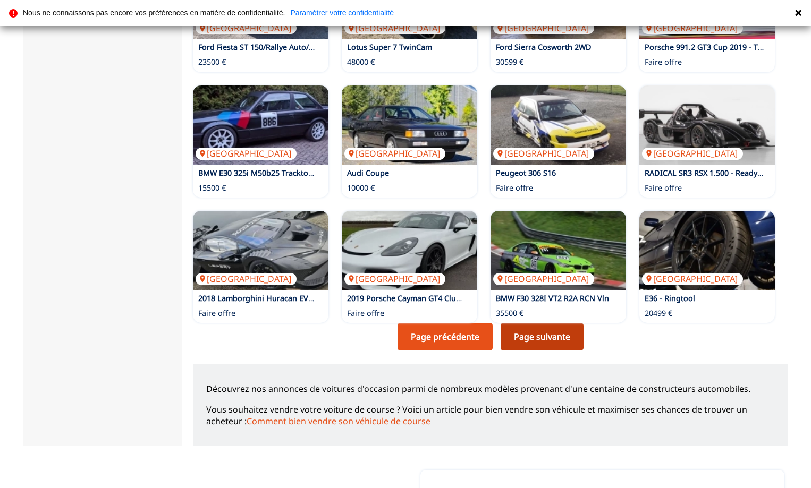
click at [505, 332] on link "Page suivante" at bounding box center [542, 337] width 83 height 28
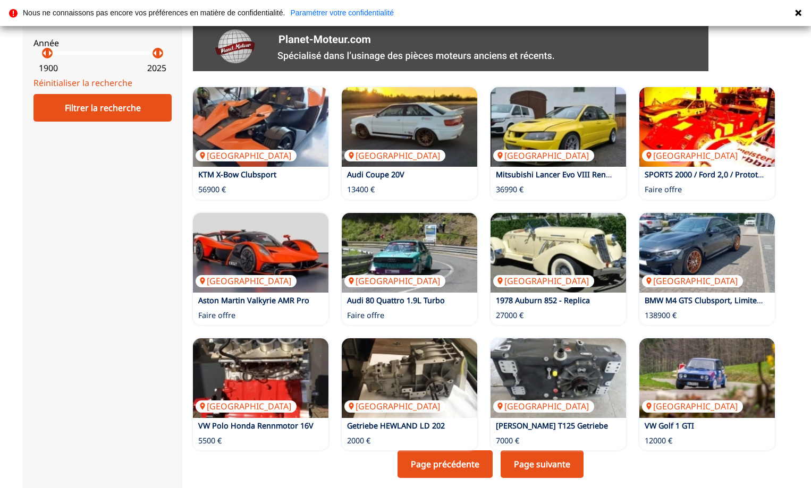
scroll to position [584, 0]
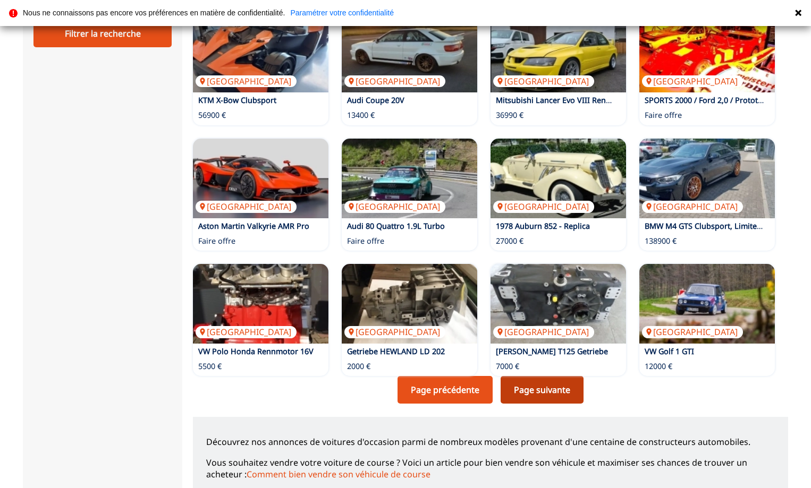
click at [505, 385] on link "Page suivante" at bounding box center [542, 390] width 83 height 28
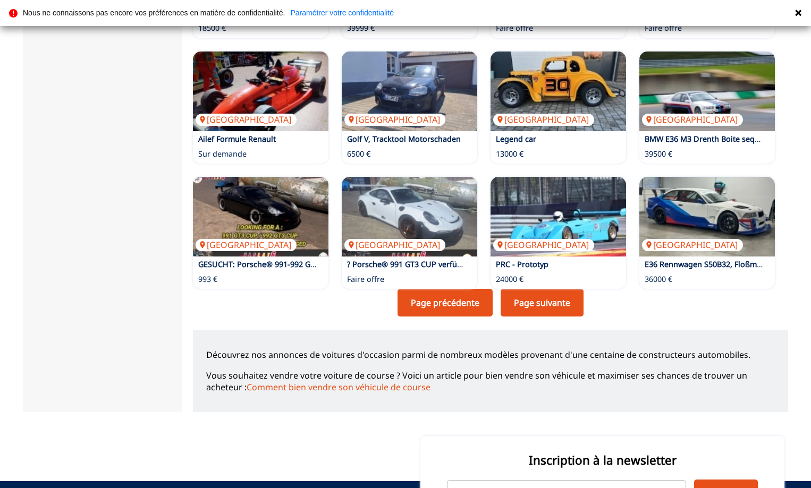
scroll to position [691, 0]
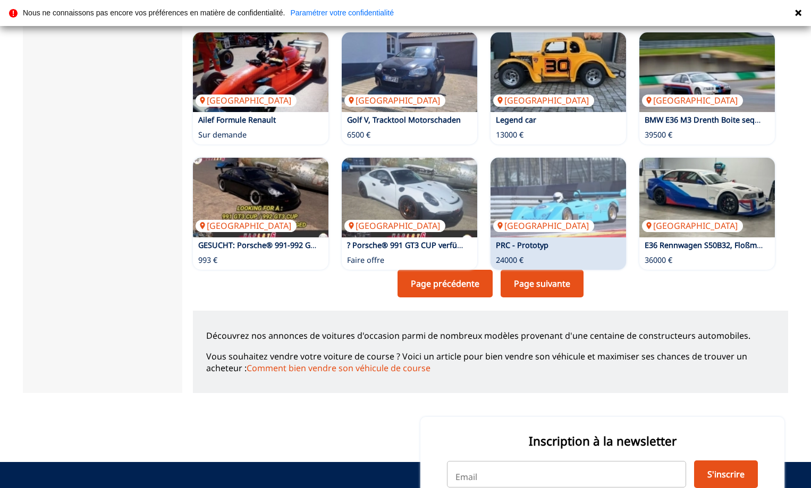
click at [503, 278] on link "Page suivante" at bounding box center [542, 284] width 83 height 28
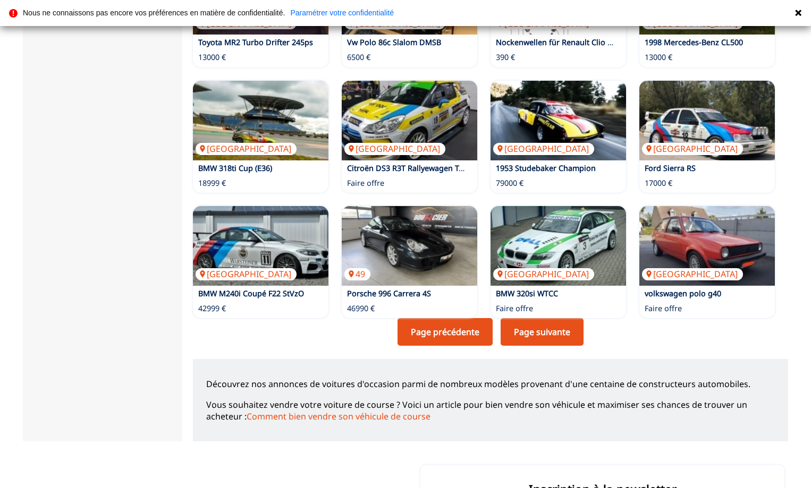
scroll to position [744, 0]
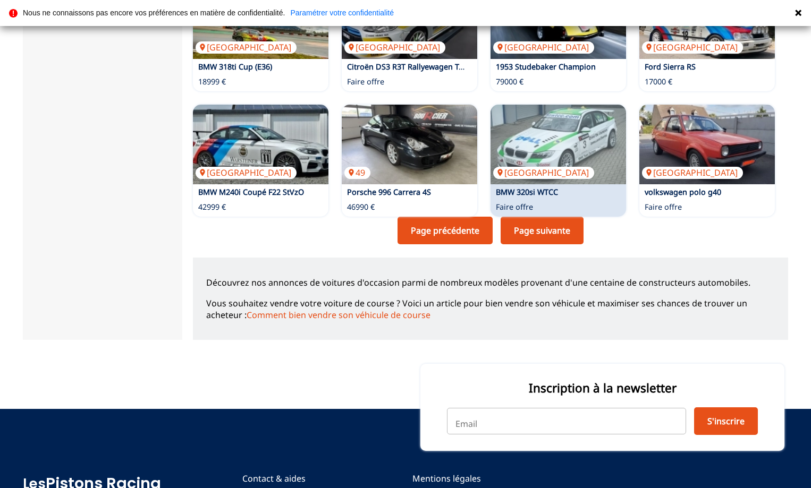
click at [502, 222] on link "Page suivante" at bounding box center [542, 231] width 83 height 28
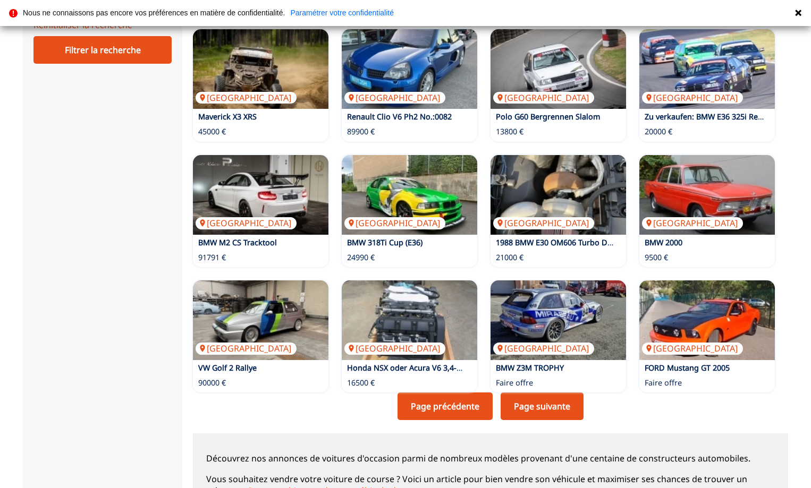
scroll to position [584, 0]
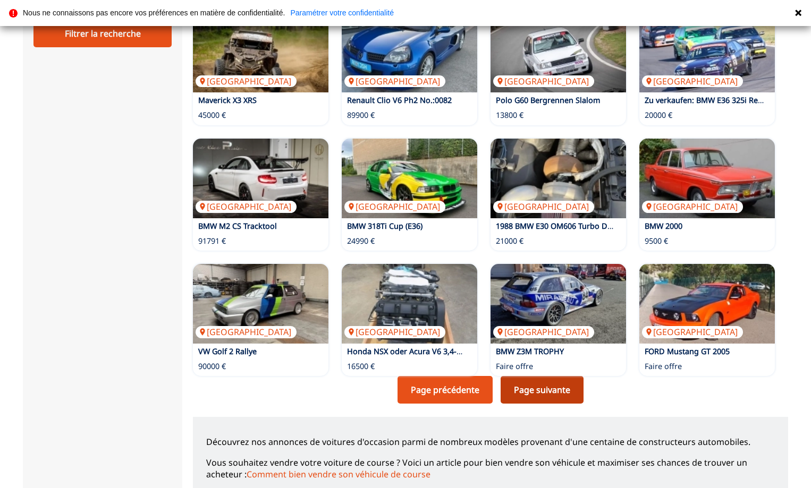
click at [524, 388] on link "Page suivante" at bounding box center [542, 390] width 83 height 28
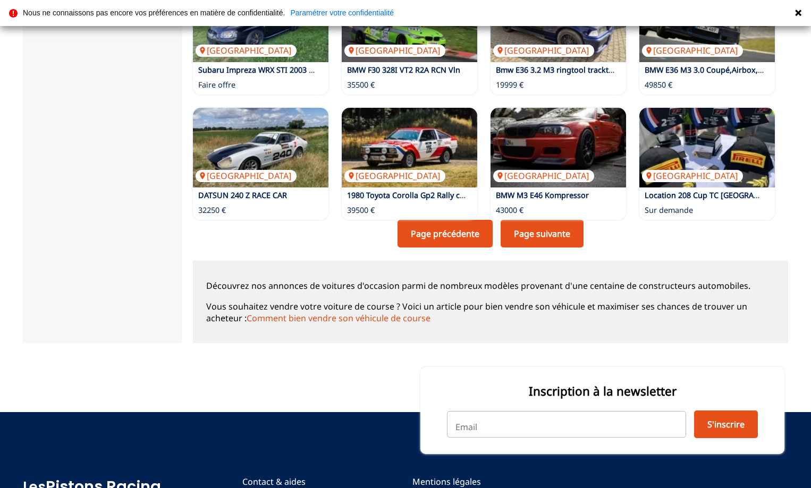
scroll to position [744, 0]
